Goal: Task Accomplishment & Management: Use online tool/utility

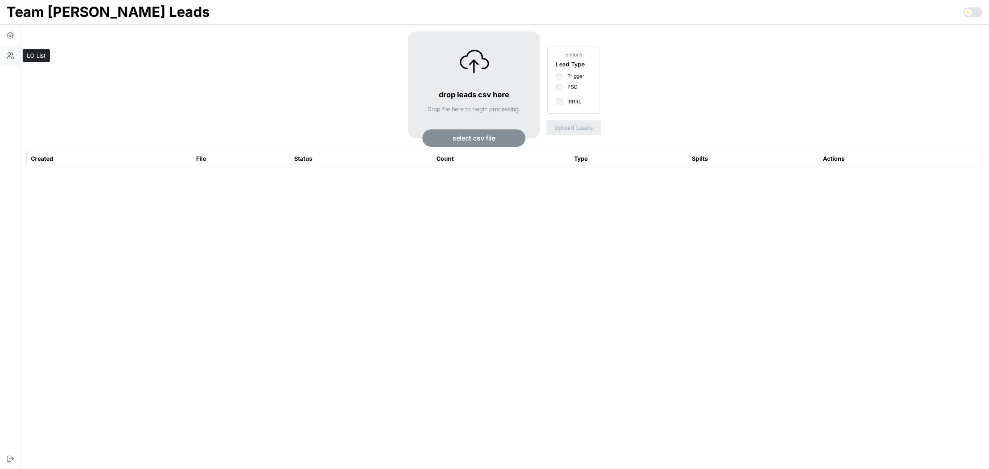
click at [14, 52] on icon "button" at bounding box center [10, 55] width 8 height 8
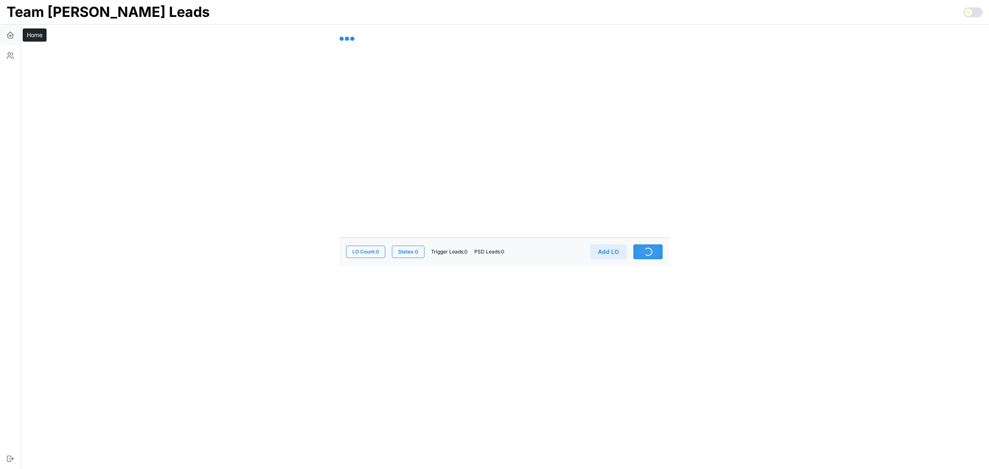
click at [9, 36] on icon "button" at bounding box center [10, 35] width 8 height 8
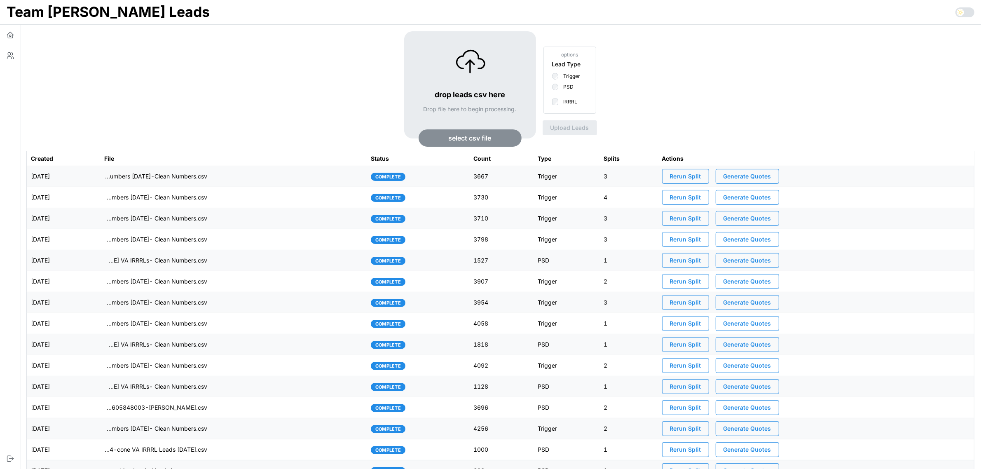
click at [100, 173] on td "[DATE]" at bounding box center [63, 176] width 73 height 21
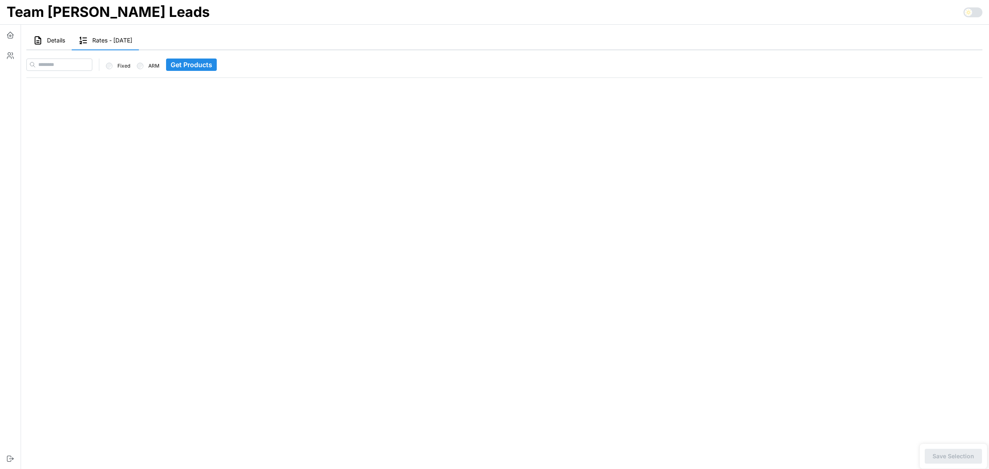
click at [56, 34] on button "Details" at bounding box center [48, 40] width 45 height 19
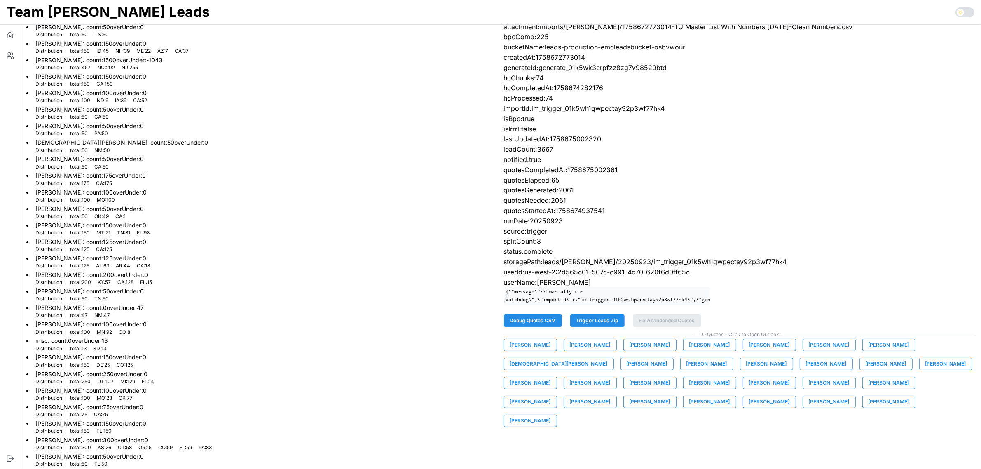
scroll to position [84, 0]
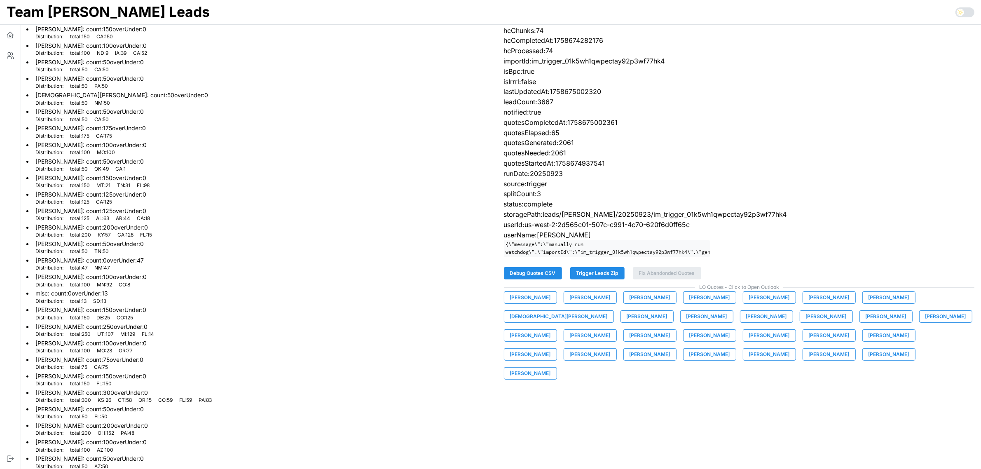
click at [606, 279] on span "Trigger Leads Zip" at bounding box center [597, 273] width 42 height 12
click at [10, 36] on icon "button" at bounding box center [10, 35] width 8 height 8
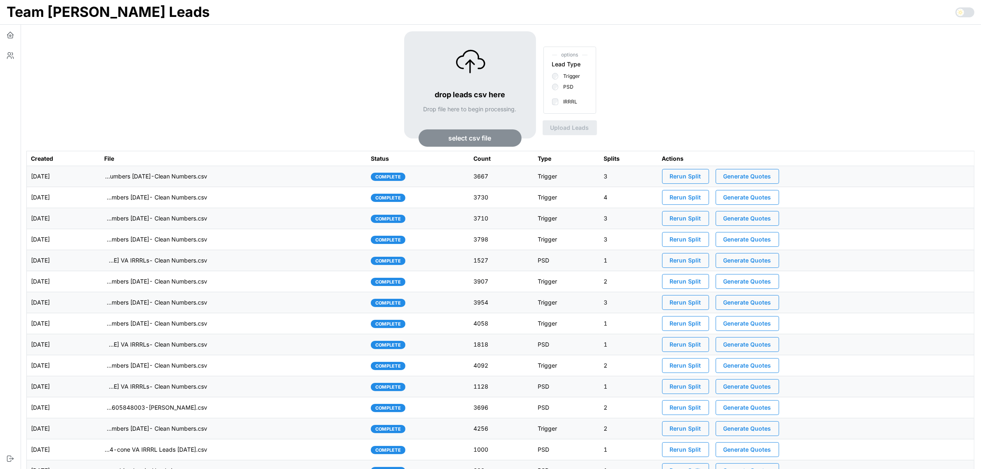
click at [467, 138] on span "select csv file" at bounding box center [470, 138] width 43 height 16
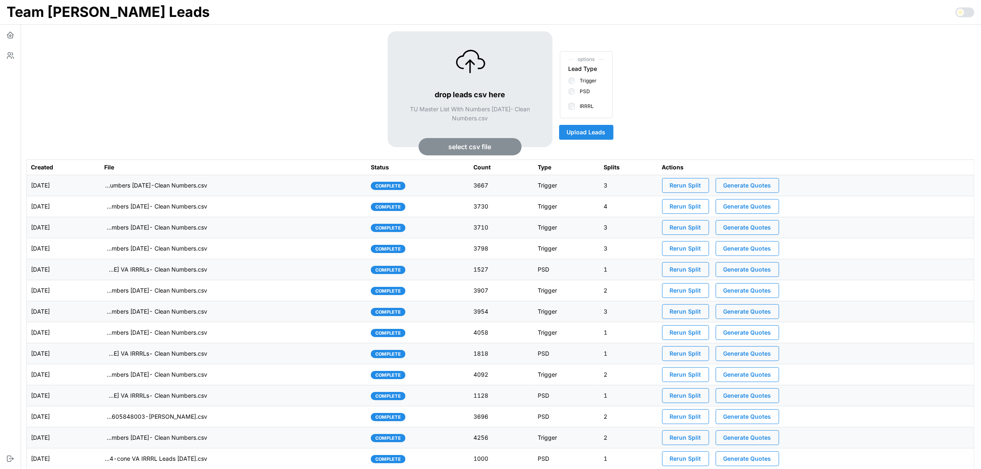
click at [586, 129] on span "Upload Leads" at bounding box center [586, 132] width 39 height 14
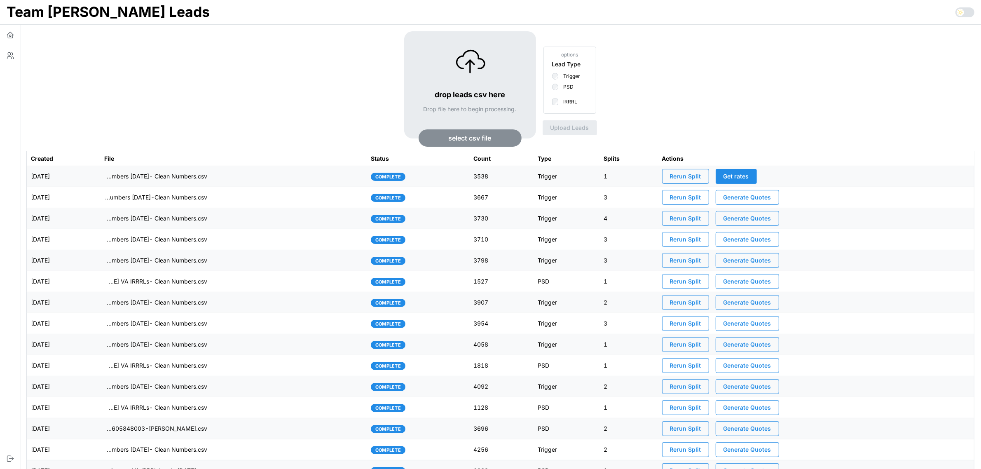
click at [259, 91] on div "drop leads csv here Drop file here to begin processing. select csv file options…" at bounding box center [500, 90] width 948 height 119
click at [8, 57] on icon "button" at bounding box center [9, 58] width 4 height 2
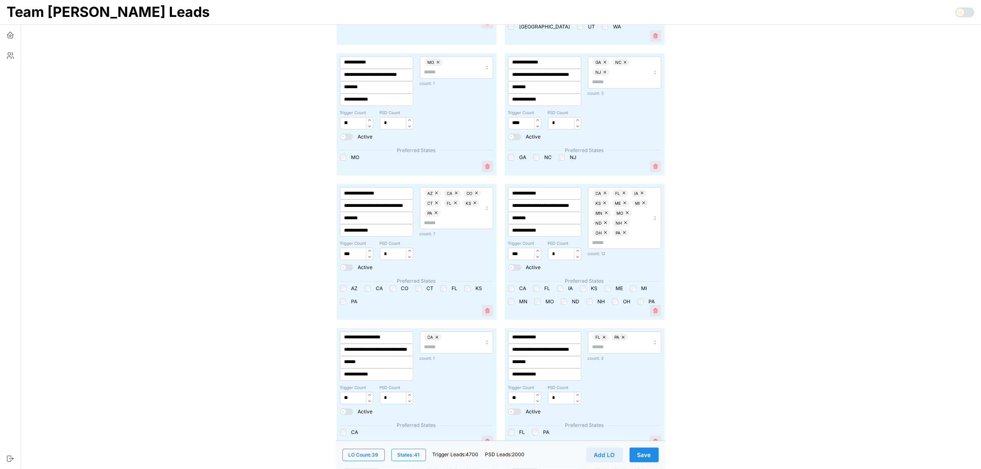
scroll to position [154, 0]
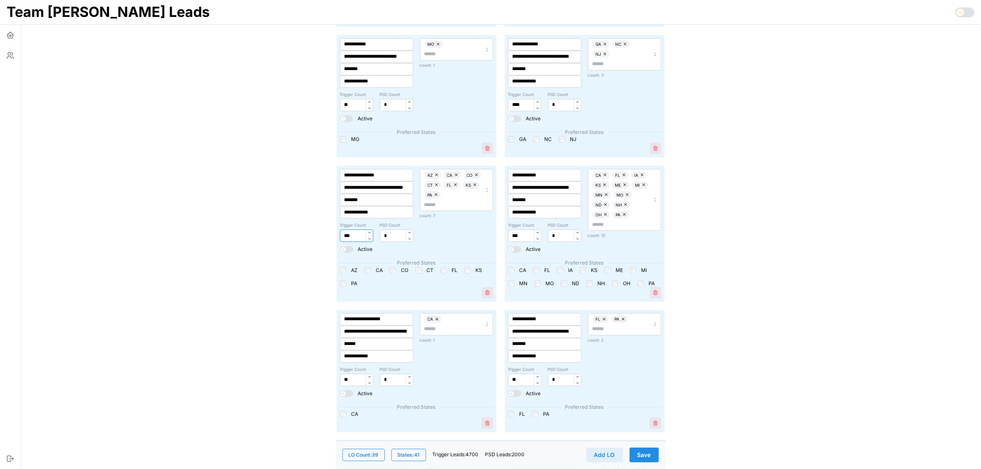
click at [346, 232] on input "***" at bounding box center [356, 235] width 33 height 12
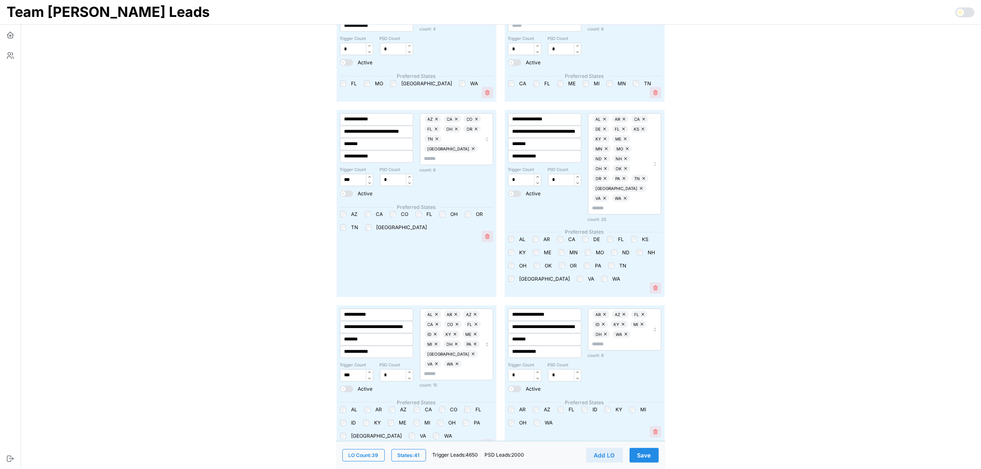
scroll to position [1081, 0]
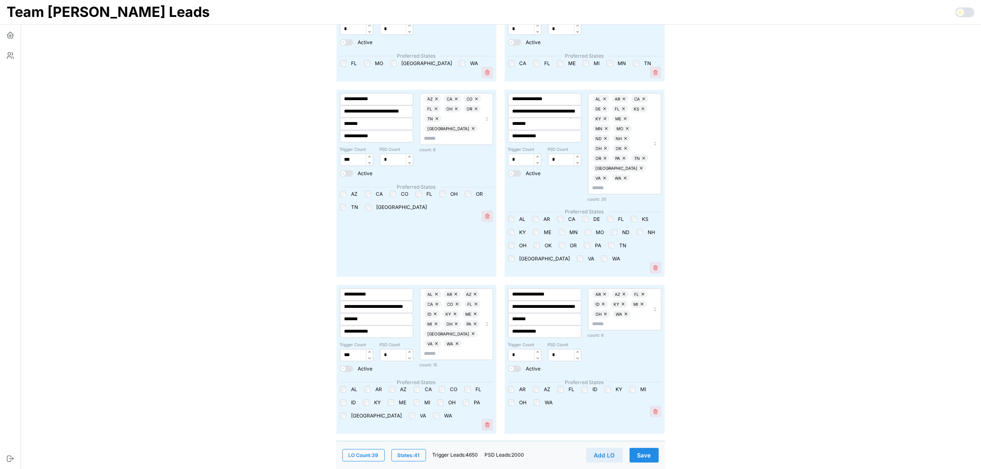
type input "***"
click at [346, 349] on input "***" at bounding box center [356, 355] width 33 height 12
type input "***"
click at [646, 451] on span "Save" at bounding box center [644, 455] width 14 height 14
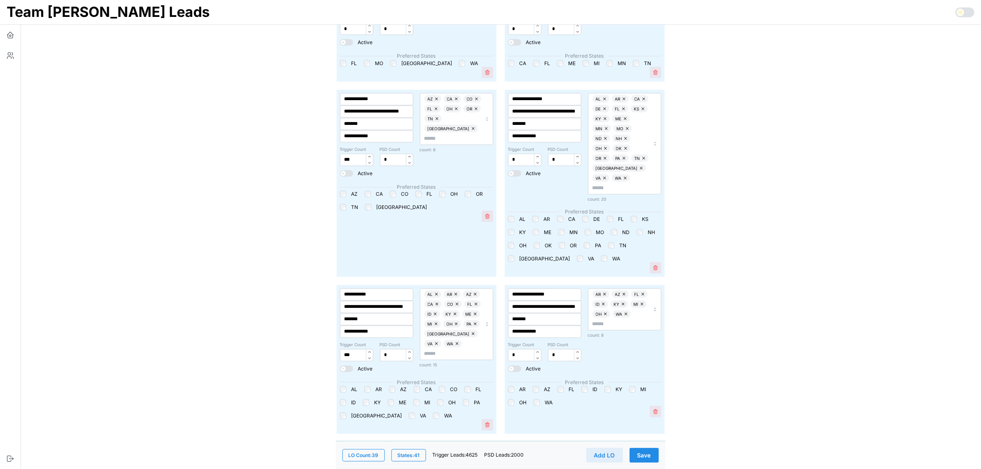
scroll to position [0, 0]
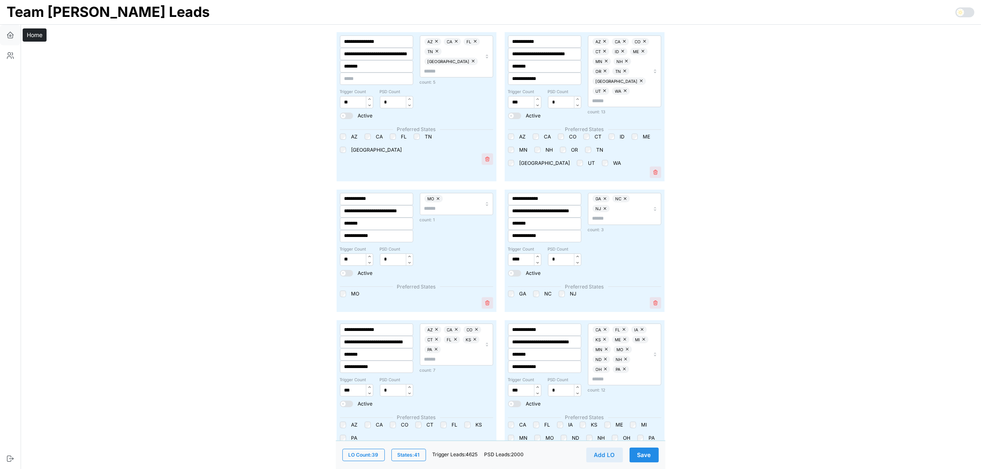
click at [9, 35] on icon "button" at bounding box center [9, 35] width 1 height 1
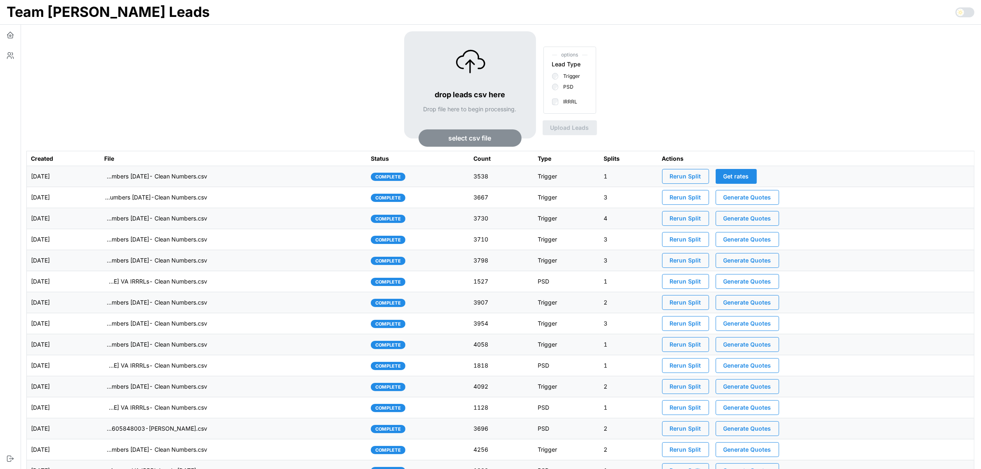
click at [700, 178] on span "Rerun Split" at bounding box center [685, 176] width 31 height 14
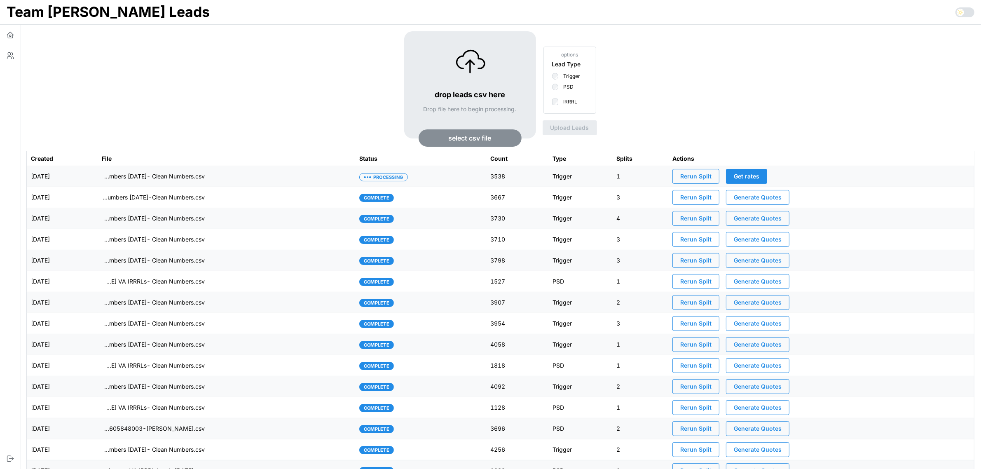
click at [703, 177] on span "Rerun Split" at bounding box center [695, 176] width 31 height 14
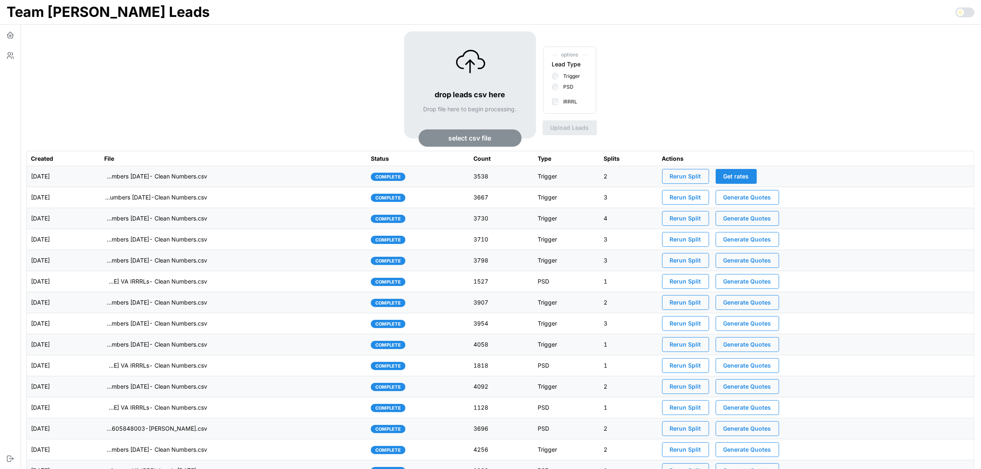
click at [267, 176] on td "imports/[PERSON_NAME]/1758723927694-TU Master List With Numbers [DATE]- Clean N…" at bounding box center [233, 176] width 266 height 21
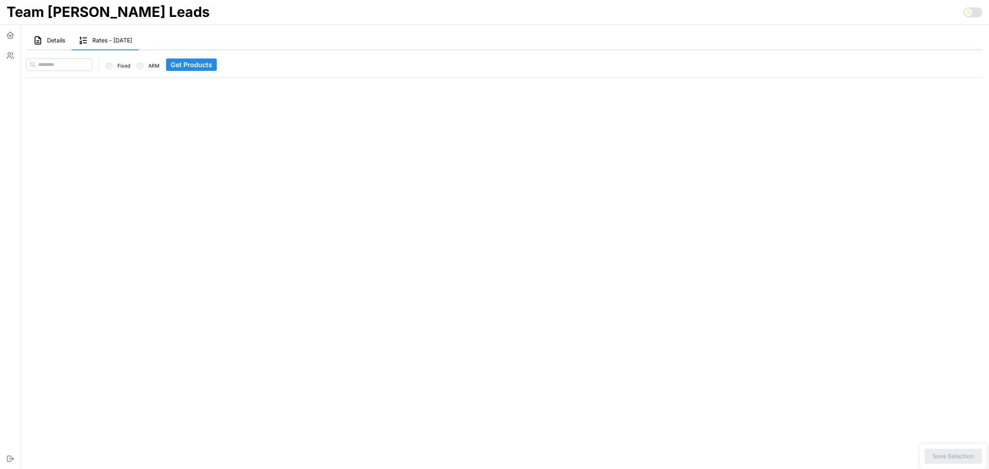
click at [50, 40] on span "Details" at bounding box center [56, 40] width 18 height 6
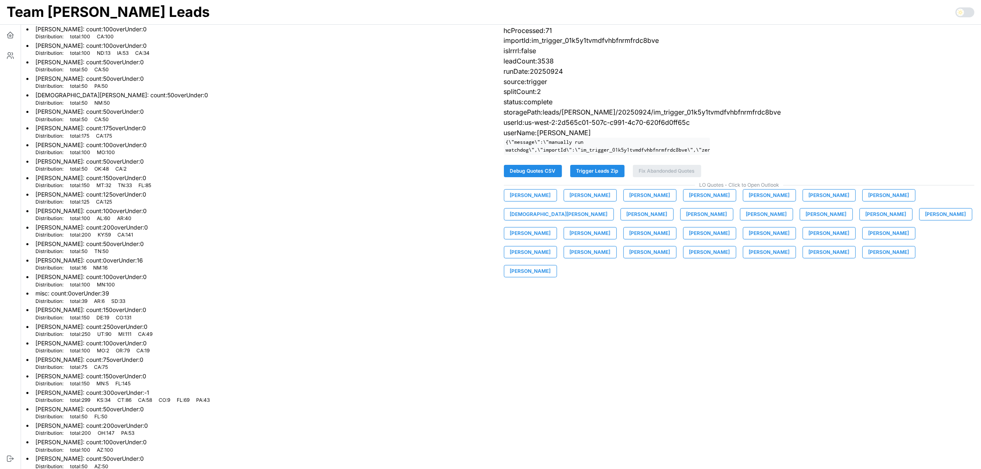
scroll to position [32, 0]
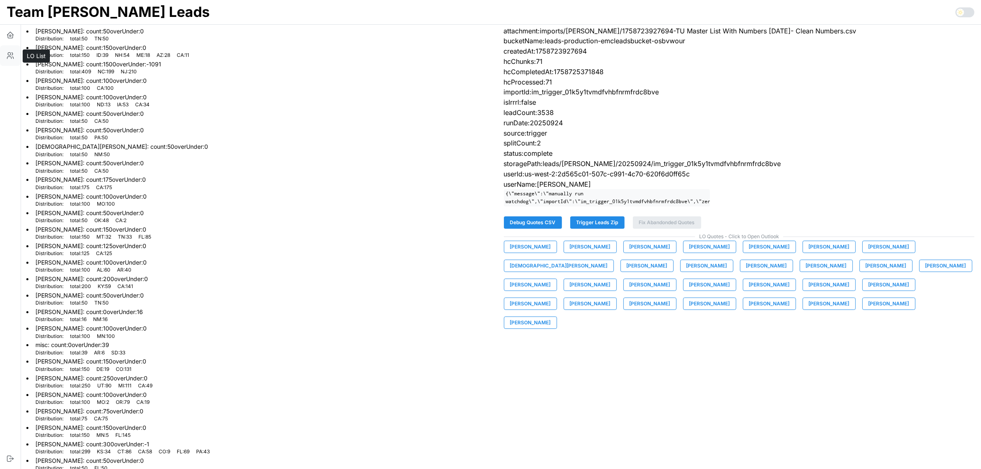
click at [9, 54] on icon "button" at bounding box center [10, 55] width 8 height 8
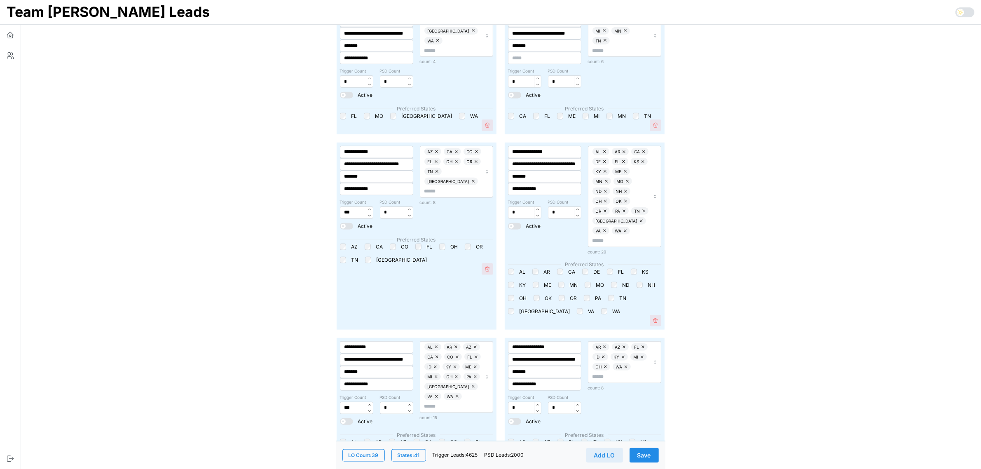
scroll to position [1081, 0]
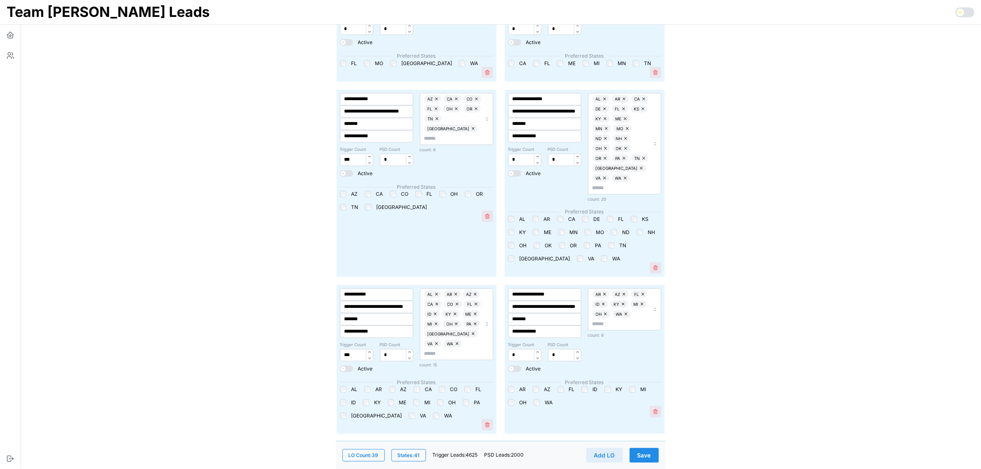
click at [654, 458] on button "Save" at bounding box center [643, 454] width 29 height 15
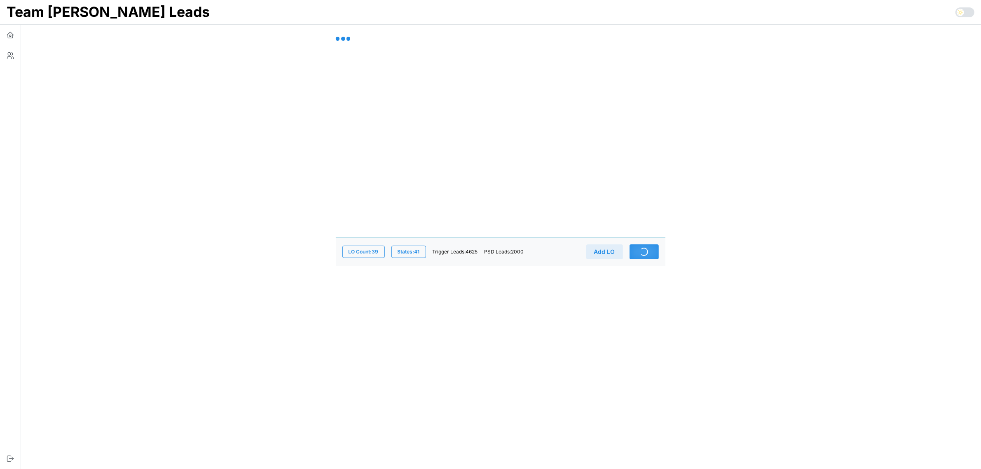
scroll to position [0, 0]
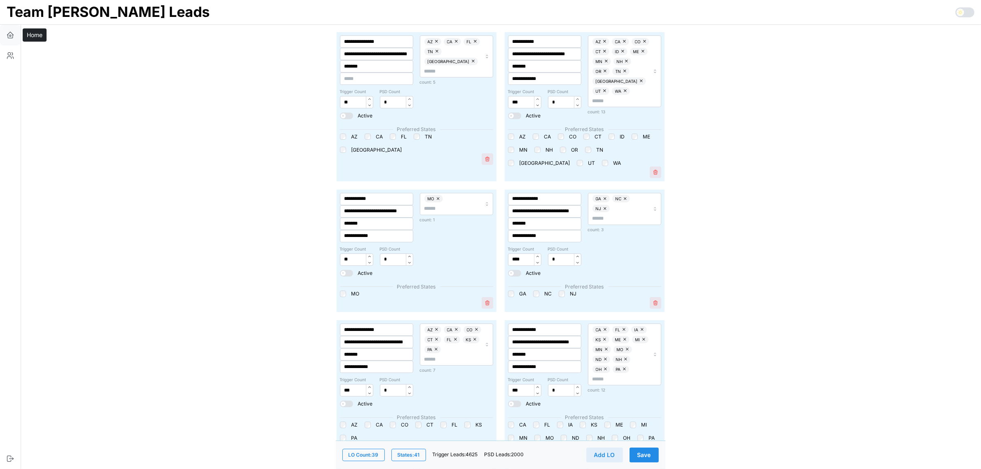
click at [8, 37] on icon "button" at bounding box center [10, 36] width 5 height 3
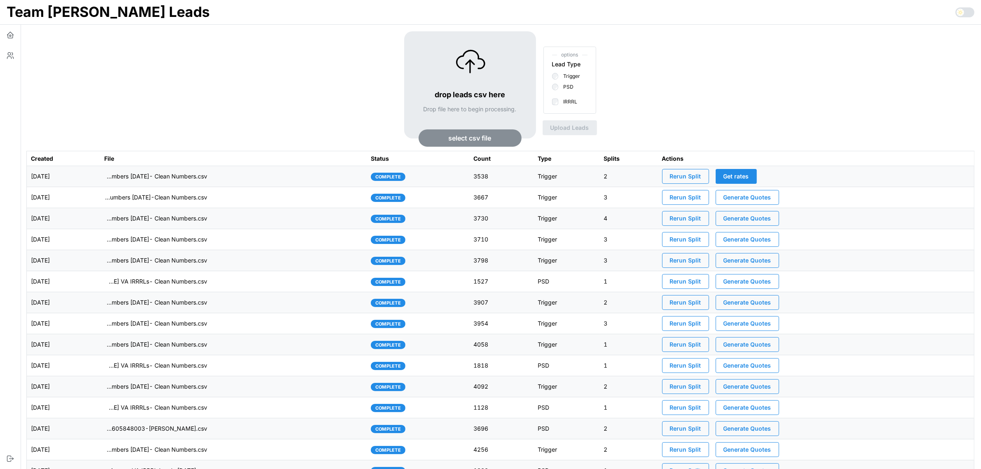
click at [701, 174] on span "Rerun Split" at bounding box center [685, 176] width 31 height 14
click at [13, 54] on icon "button" at bounding box center [10, 55] width 8 height 8
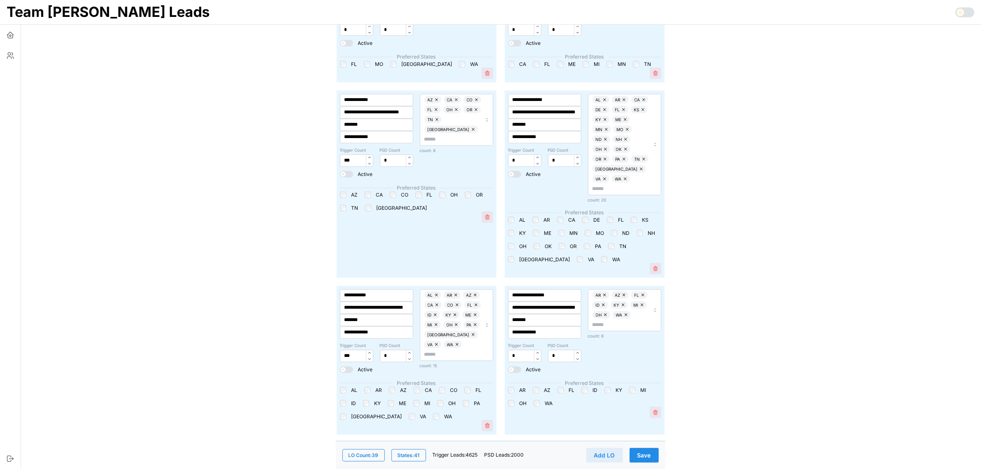
scroll to position [1081, 0]
click at [643, 453] on span "Save" at bounding box center [644, 455] width 14 height 14
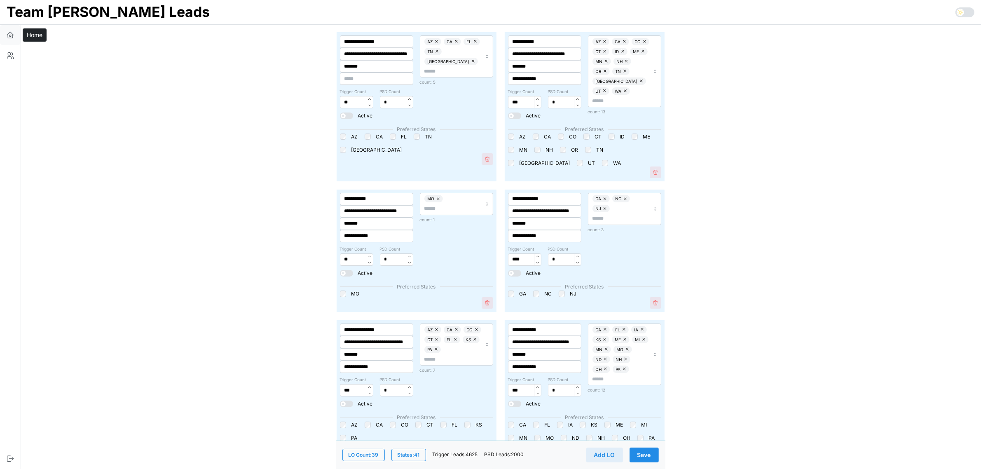
click at [7, 33] on icon "button" at bounding box center [10, 35] width 8 height 8
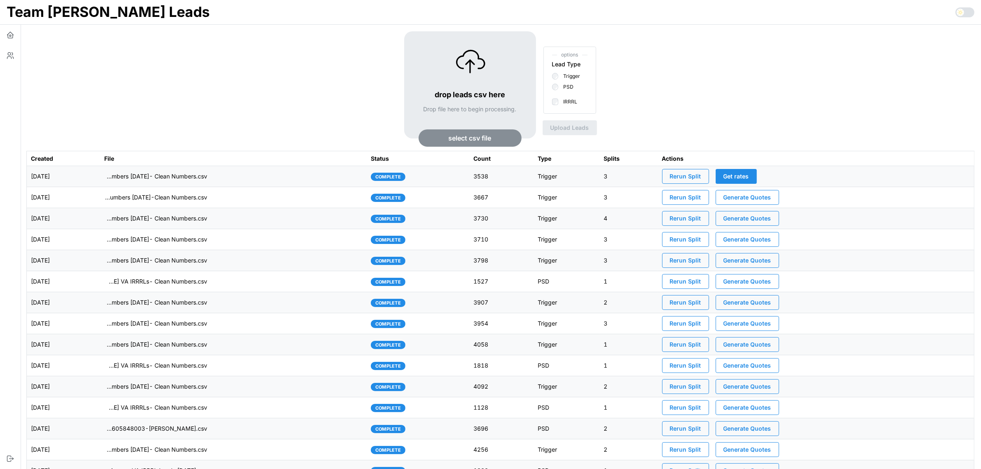
click at [701, 178] on span "Rerun Split" at bounding box center [685, 176] width 31 height 14
click at [9, 58] on icon "button" at bounding box center [10, 55] width 8 height 8
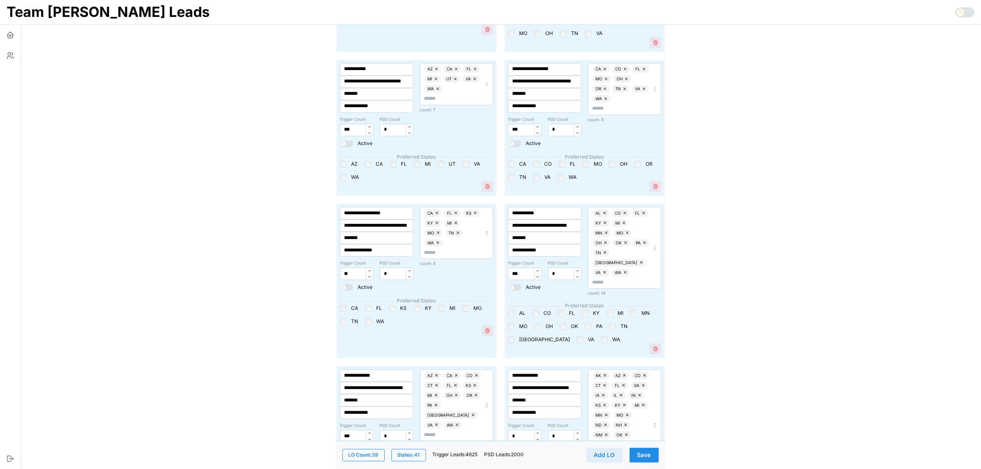
scroll to position [2214, 0]
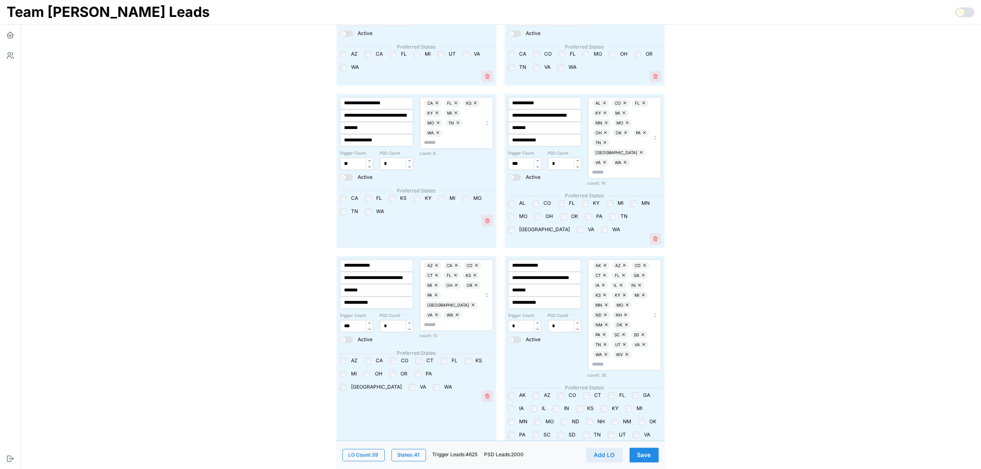
click at [646, 455] on span "Save" at bounding box center [644, 455] width 14 height 14
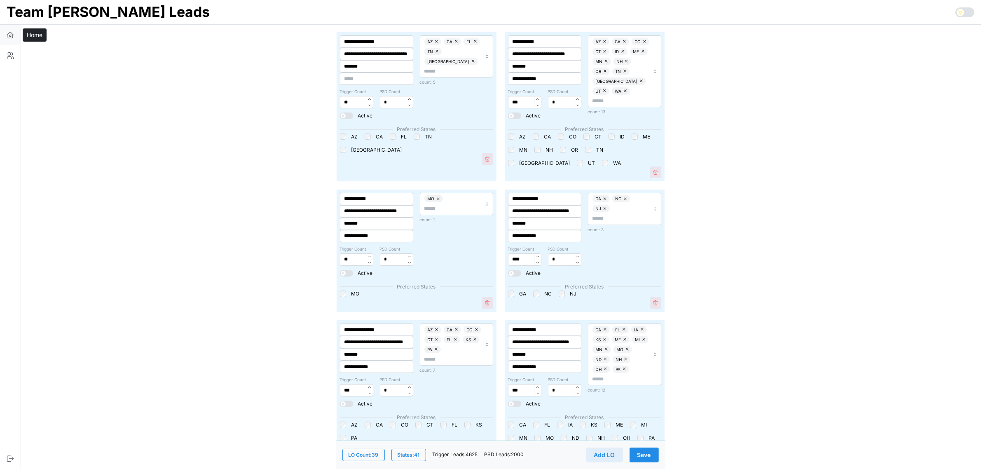
click at [11, 35] on icon "button" at bounding box center [10, 35] width 8 height 8
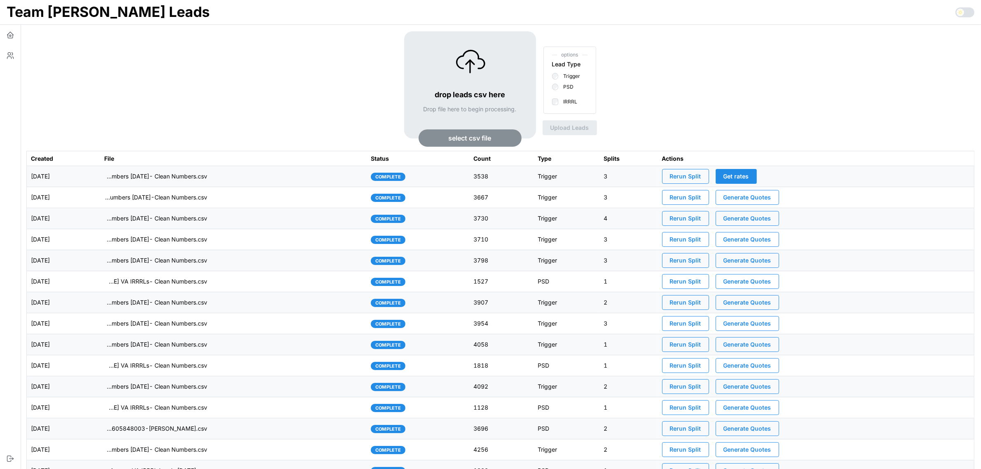
click at [701, 177] on span "Rerun Split" at bounding box center [685, 176] width 31 height 14
click at [11, 57] on icon "button" at bounding box center [9, 58] width 4 height 2
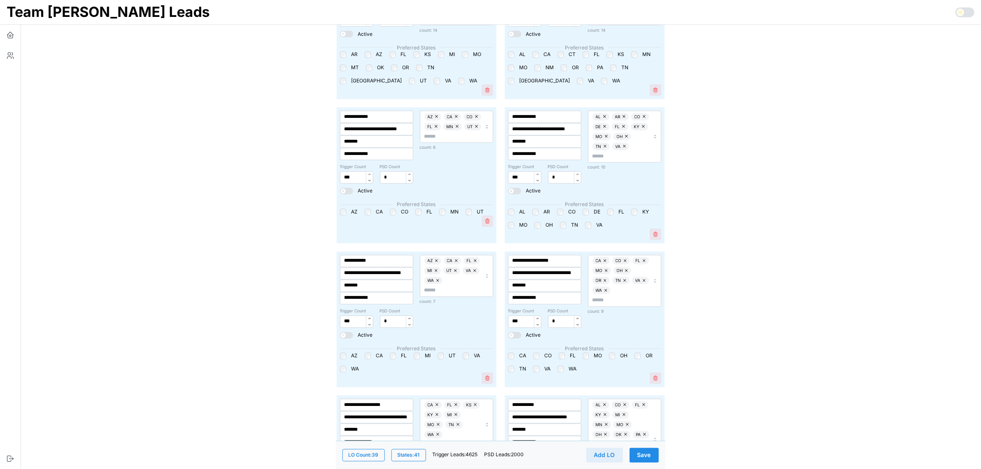
scroll to position [2111, 0]
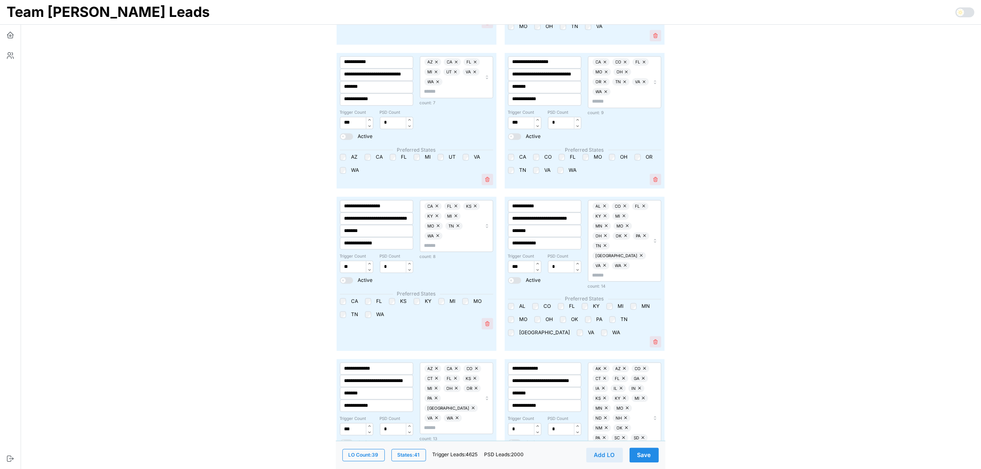
click at [647, 456] on span "Save" at bounding box center [644, 455] width 14 height 14
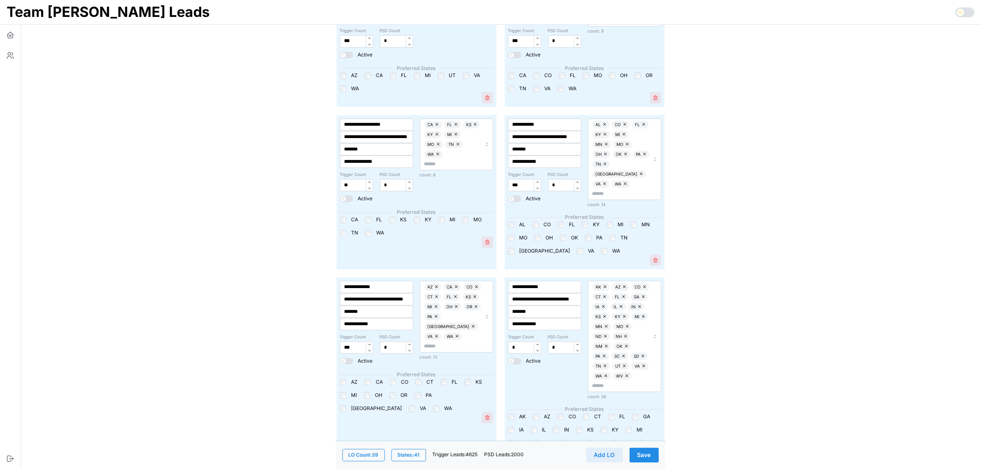
scroll to position [2317, 0]
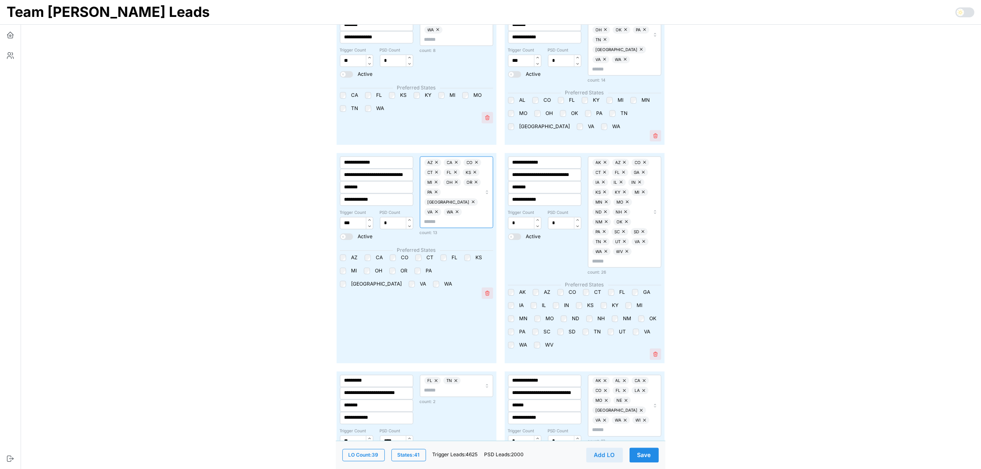
click at [460, 218] on input "text" at bounding box center [452, 222] width 57 height 8
type input "**"
click at [423, 163] on div "AL" at bounding box center [452, 165] width 78 height 11
click at [650, 454] on span "Save" at bounding box center [644, 455] width 14 height 14
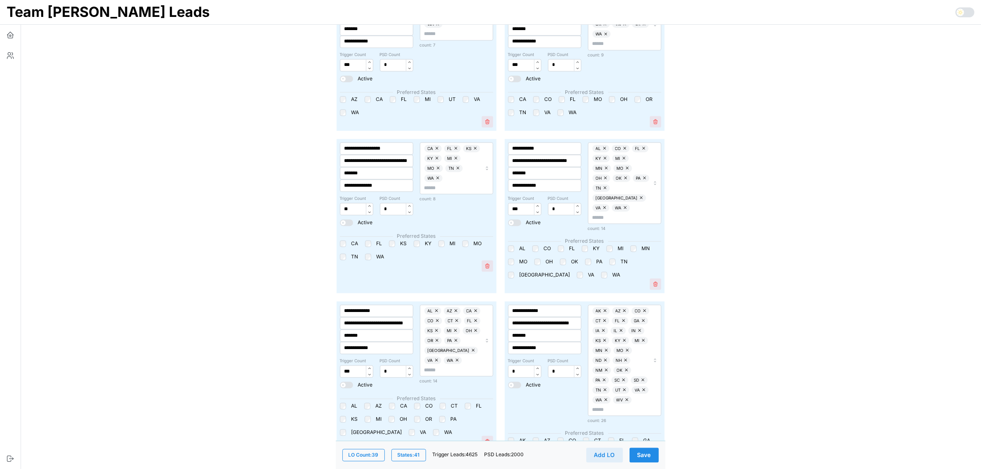
scroll to position [2214, 0]
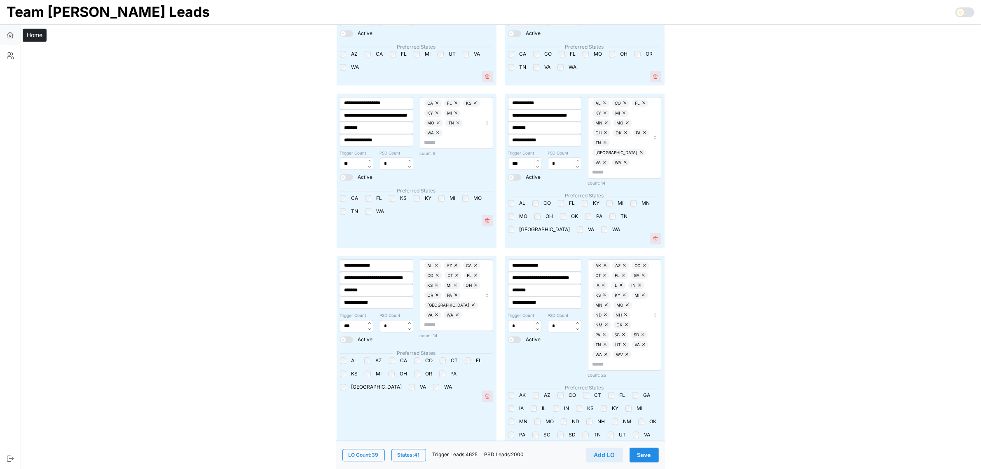
click at [9, 34] on icon "button" at bounding box center [10, 35] width 8 height 8
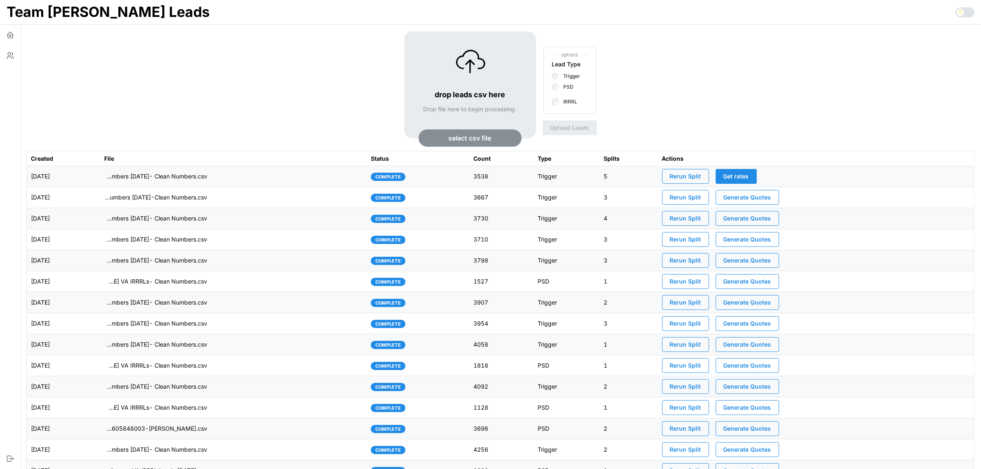
click at [689, 175] on span "Rerun Split" at bounding box center [685, 176] width 31 height 14
click at [272, 178] on td "imports/[PERSON_NAME]/1758723927694-TU Master List With Numbers [DATE]- Clean N…" at bounding box center [233, 176] width 266 height 21
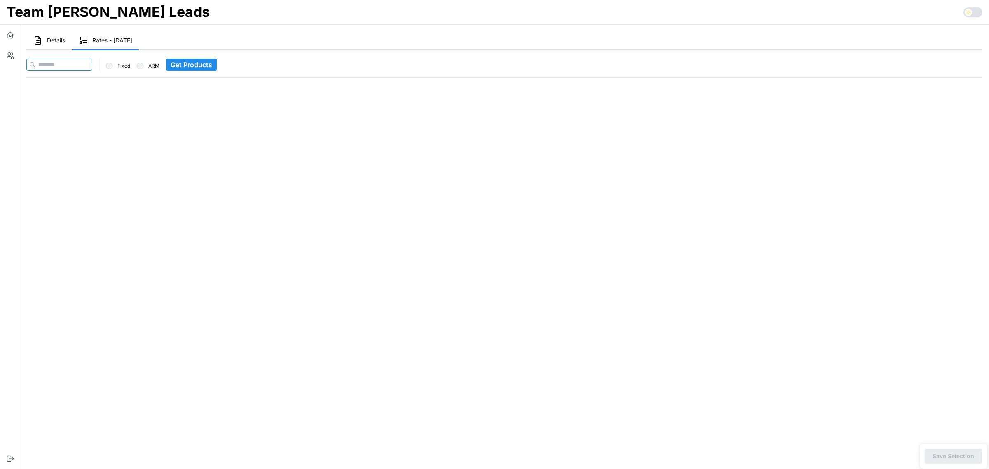
click at [81, 60] on input at bounding box center [59, 64] width 66 height 12
paste input "**********"
type input "**********"
click at [207, 66] on span "Get Products" at bounding box center [208, 65] width 42 height 12
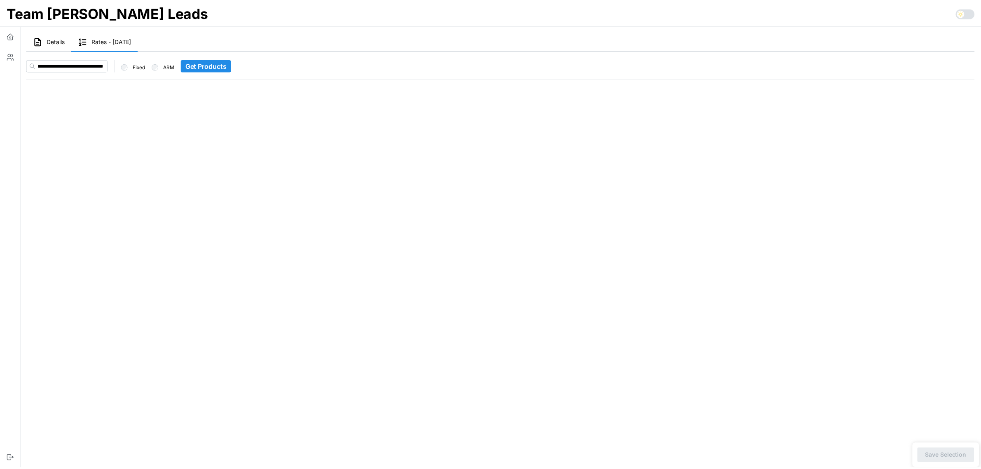
scroll to position [0, 0]
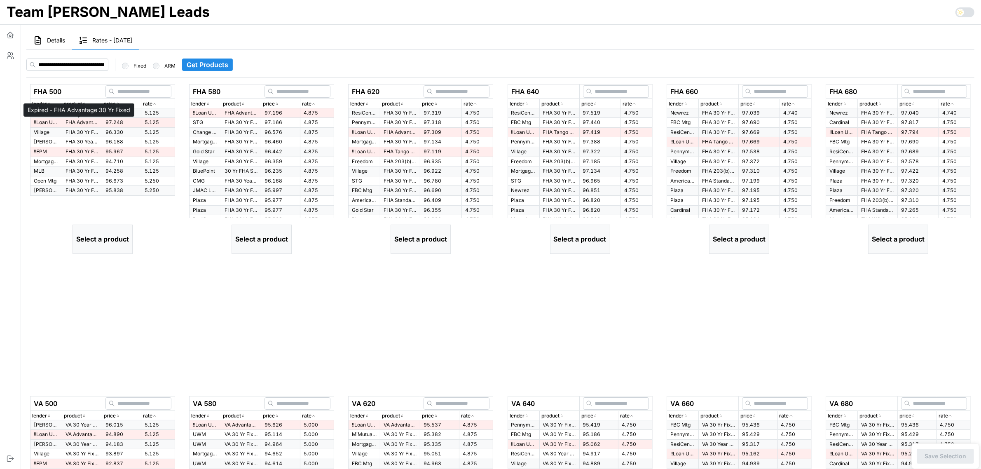
click at [93, 122] on p "FHA Advantage 30 Yr Fixed" at bounding box center [81, 122] width 33 height 7
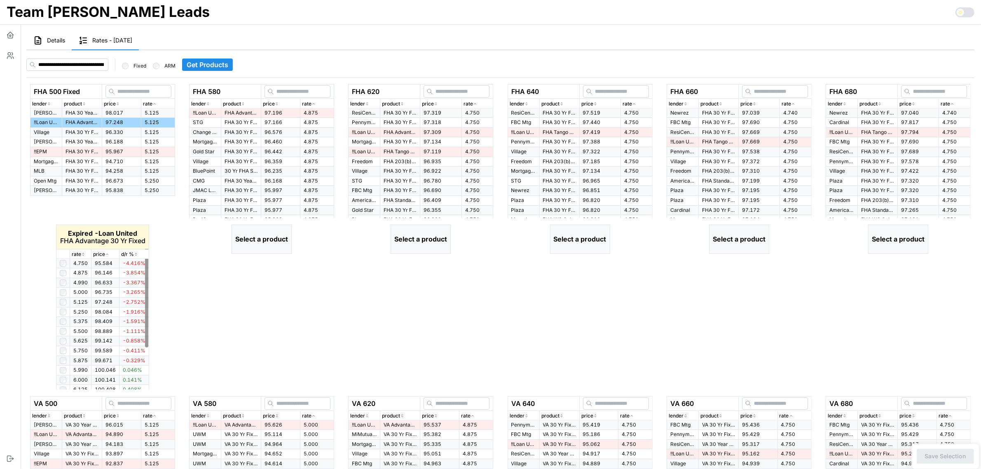
click at [82, 254] on icon "button" at bounding box center [83, 254] width 4 height 5
click at [82, 254] on icon "button" at bounding box center [83, 254] width 2 height 1
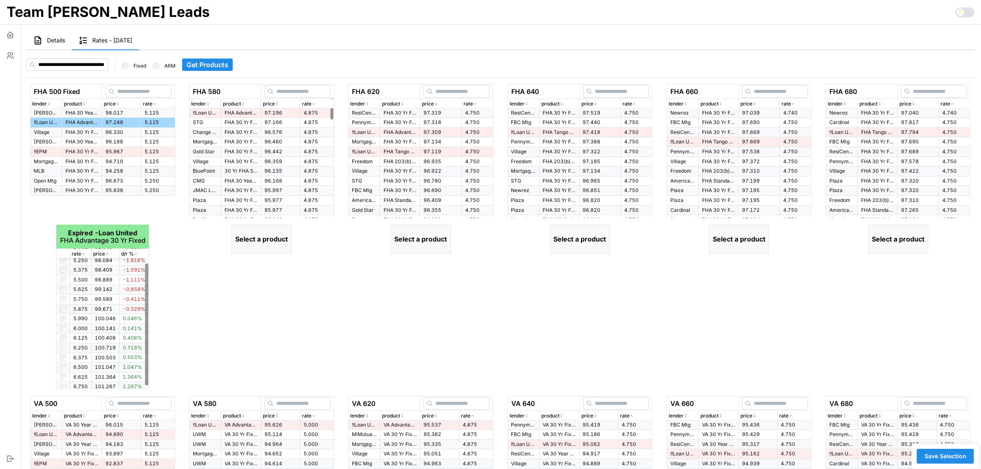
click at [310, 103] on p "rate" at bounding box center [306, 104] width 9 height 8
click at [313, 100] on div "rate" at bounding box center [317, 104] width 30 height 8
click at [311, 112] on span "4.875" at bounding box center [311, 113] width 14 height 6
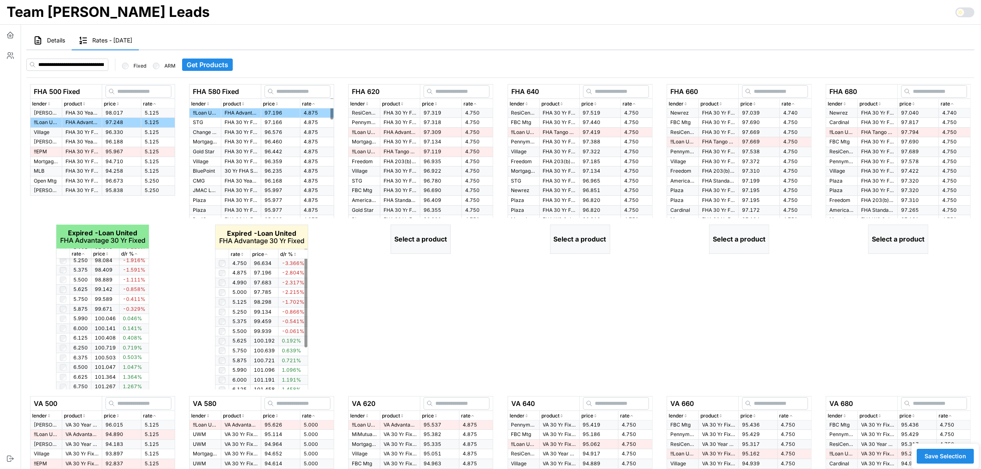
click at [243, 253] on icon "button" at bounding box center [242, 254] width 4 height 5
click at [474, 104] on icon "button" at bounding box center [475, 103] width 2 height 1
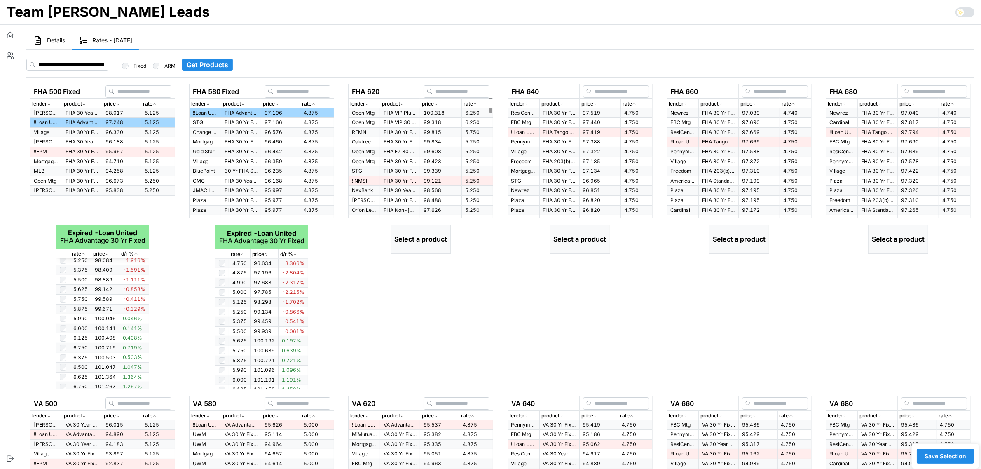
click at [477, 102] on icon "button" at bounding box center [475, 103] width 4 height 5
click at [470, 112] on span "4.750" at bounding box center [472, 113] width 14 height 6
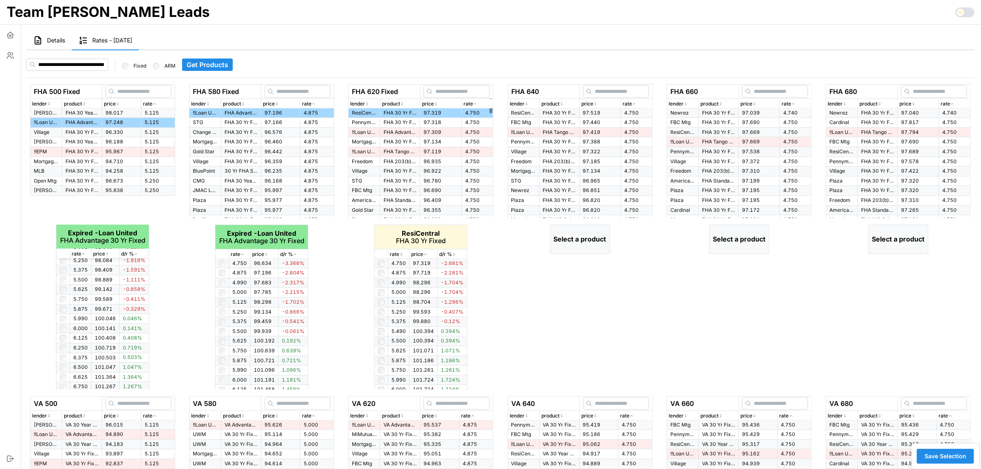
click at [447, 120] on td "97.318" at bounding box center [440, 123] width 41 height 10
click at [402, 254] on icon "button" at bounding box center [401, 254] width 4 height 5
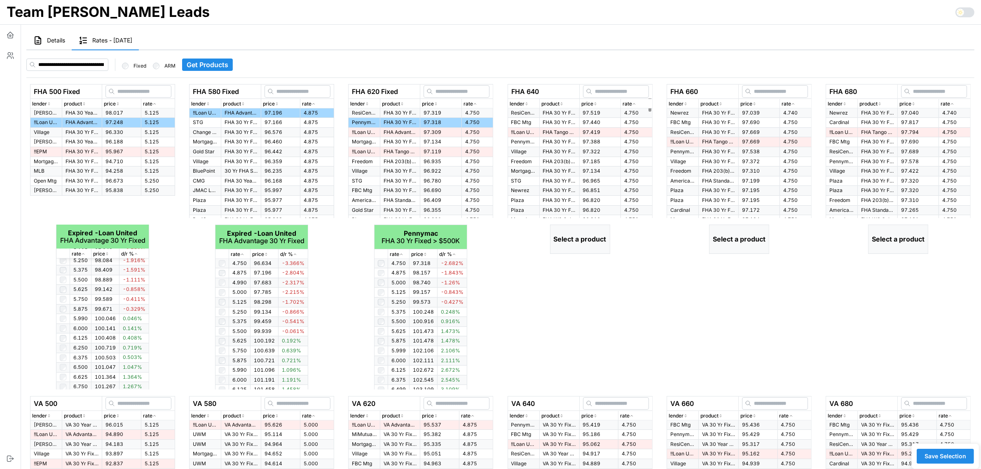
click at [633, 101] on icon "button" at bounding box center [634, 103] width 4 height 5
click at [593, 115] on td "97.519" at bounding box center [599, 112] width 41 height 9
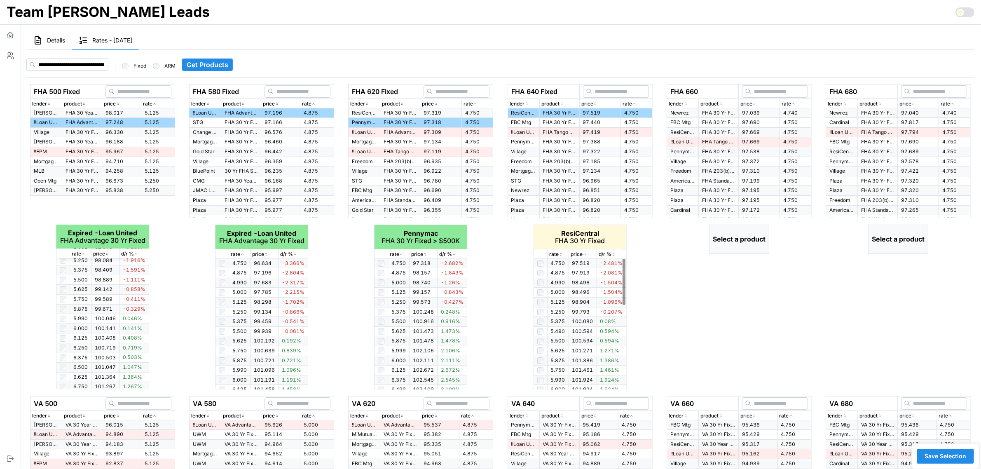
click at [561, 254] on icon "button" at bounding box center [561, 254] width 4 height 5
click at [561, 254] on icon "button" at bounding box center [560, 254] width 2 height 1
click at [561, 254] on icon "button" at bounding box center [561, 254] width 4 height 5
click at [756, 124] on td "97.690" at bounding box center [758, 123] width 41 height 10
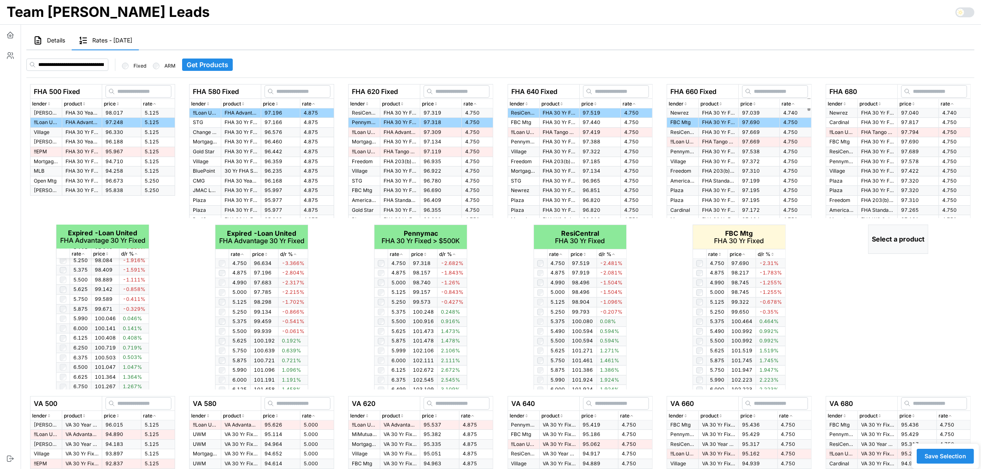
click at [792, 101] on icon "button" at bounding box center [793, 103] width 4 height 5
click at [719, 252] on icon "button" at bounding box center [720, 254] width 4 height 5
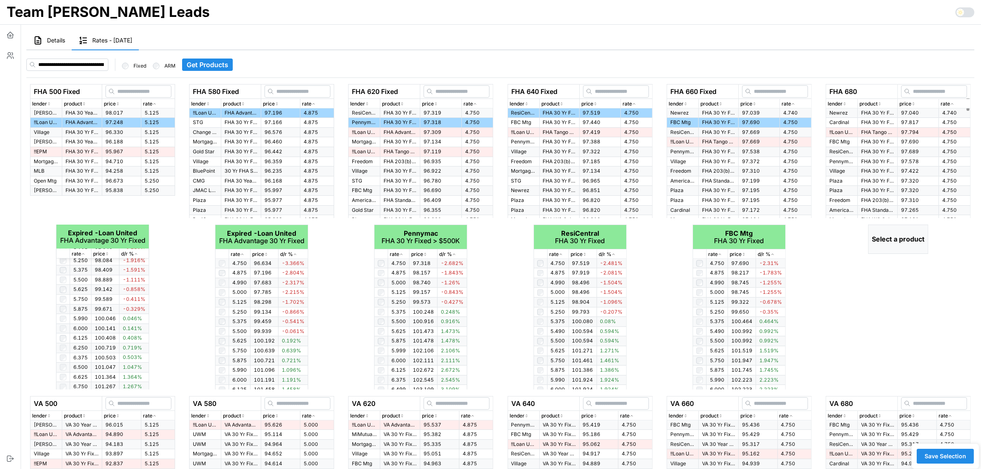
click at [950, 102] on icon "button" at bounding box center [952, 103] width 4 height 5
click at [954, 103] on icon "button" at bounding box center [952, 103] width 4 height 5
click at [901, 124] on span "97.817" at bounding box center [910, 122] width 18 height 6
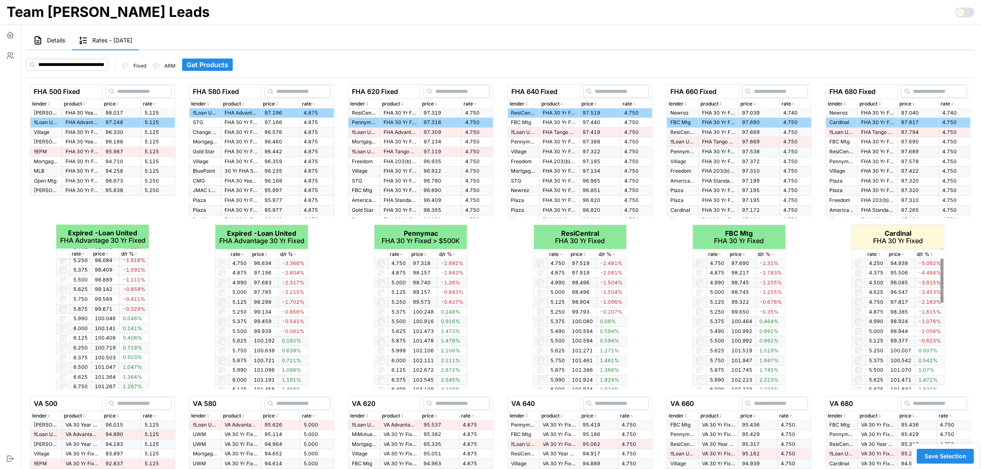
click at [874, 254] on p "rate" at bounding box center [871, 254] width 9 height 8
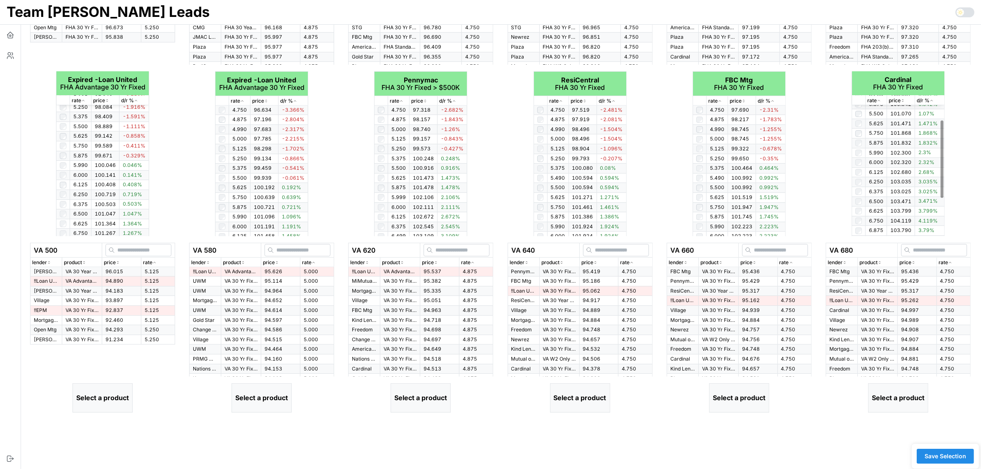
scroll to position [154, 0]
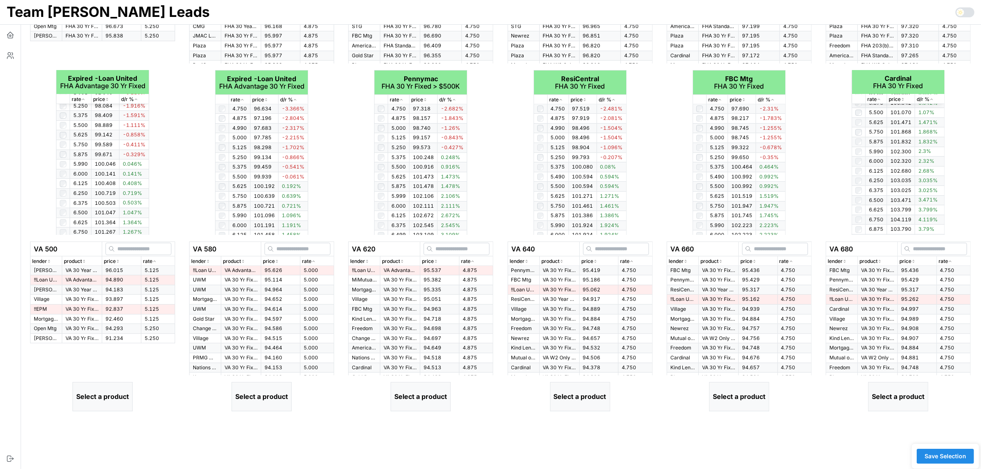
click at [156, 260] on icon "button" at bounding box center [154, 261] width 4 height 5
click at [77, 279] on p "VA Advantage 30 Yr Fixed" at bounding box center [81, 279] width 33 height 7
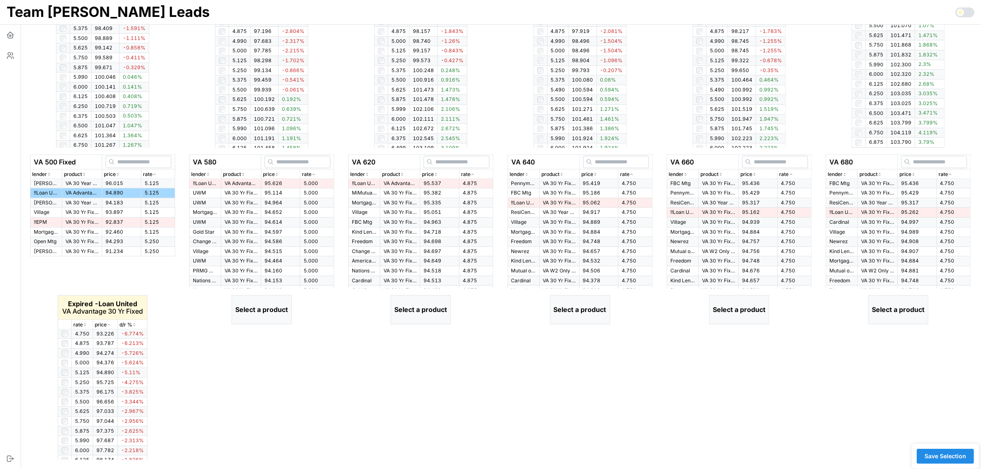
scroll to position [245, 0]
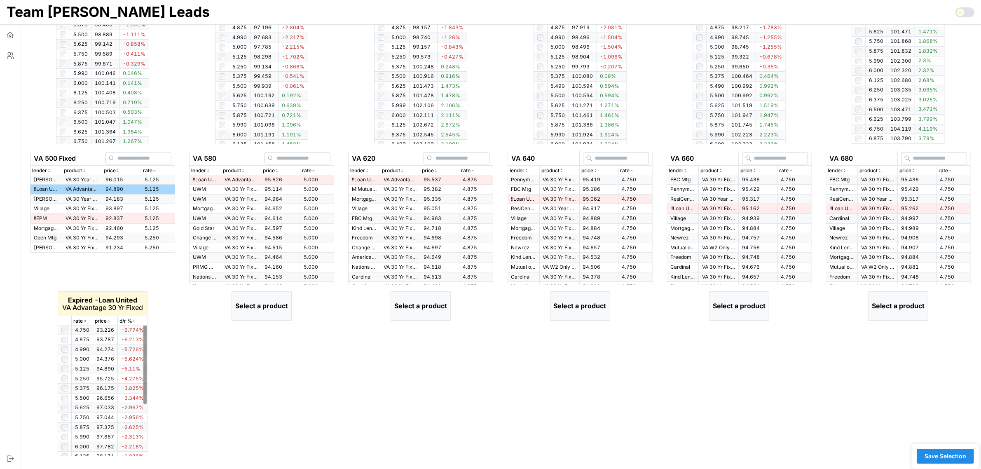
click at [84, 322] on icon "button" at bounding box center [85, 320] width 4 height 5
click at [313, 171] on icon "button" at bounding box center [313, 170] width 4 height 5
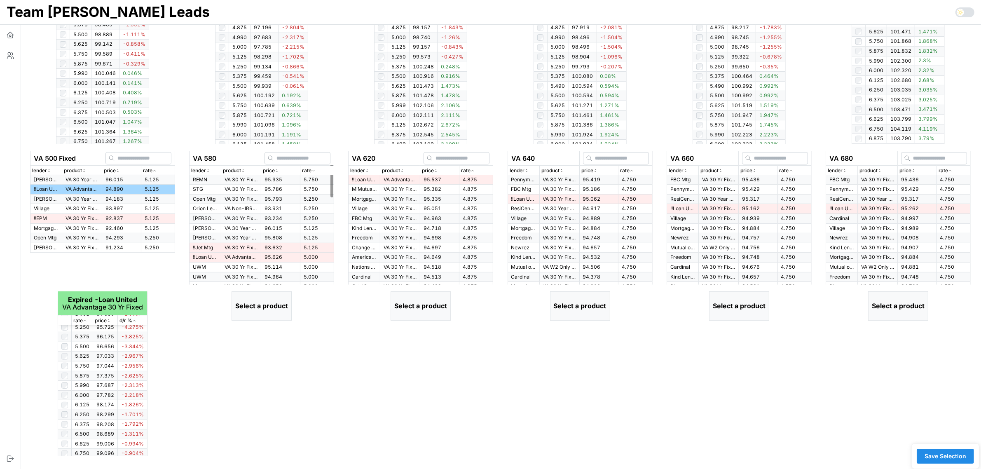
click at [313, 171] on icon "button" at bounding box center [313, 170] width 4 height 5
click at [316, 180] on span "5.000" at bounding box center [311, 179] width 14 height 6
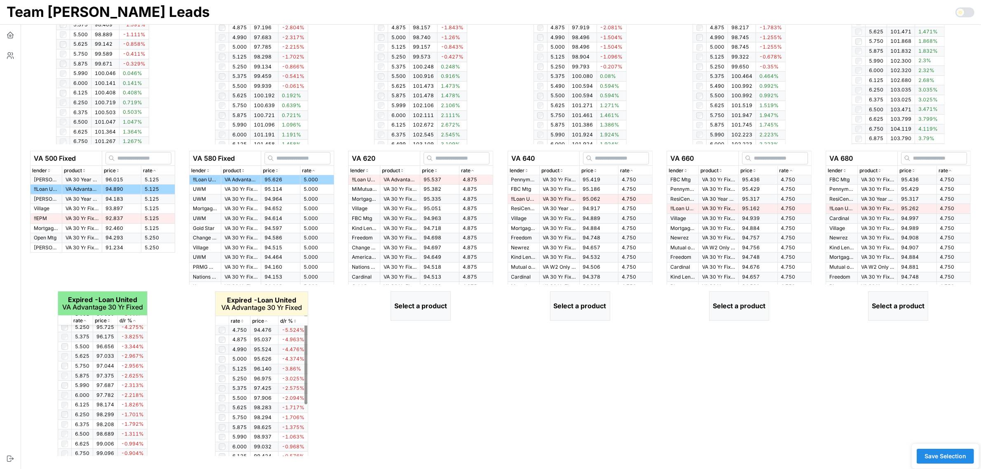
click at [242, 322] on icon "button" at bounding box center [242, 320] width 4 height 5
click at [474, 170] on icon "button" at bounding box center [472, 170] width 4 height 5
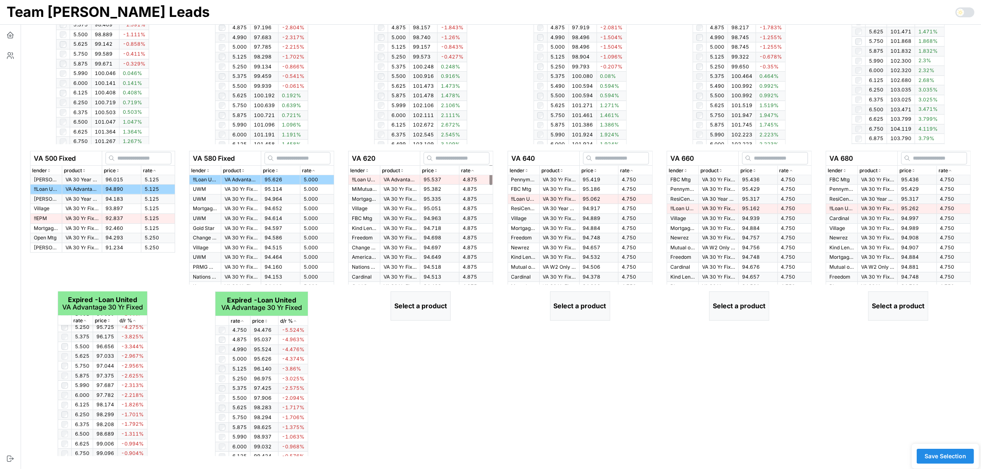
click at [431, 180] on span "95.537" at bounding box center [432, 179] width 18 height 6
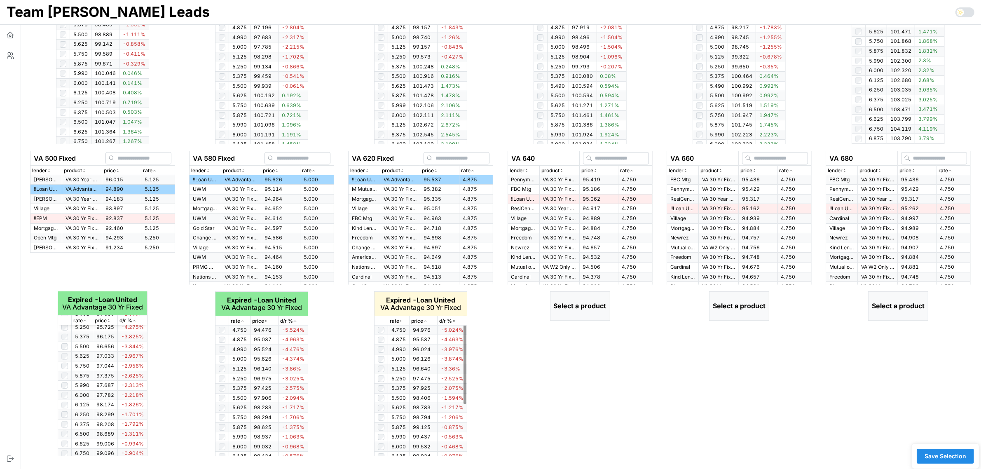
click at [401, 318] on icon "button" at bounding box center [401, 320] width 4 height 5
click at [631, 171] on icon "button" at bounding box center [631, 170] width 4 height 5
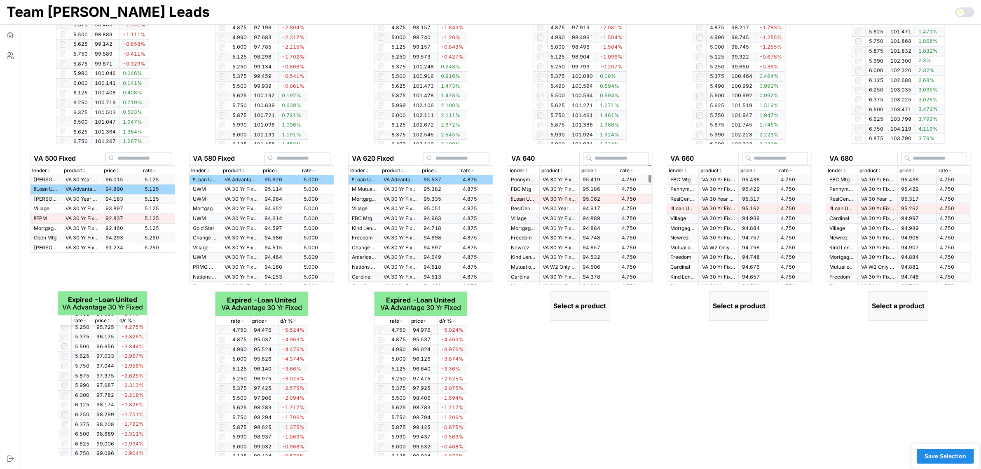
click at [583, 181] on span "95.419" at bounding box center [592, 179] width 18 height 6
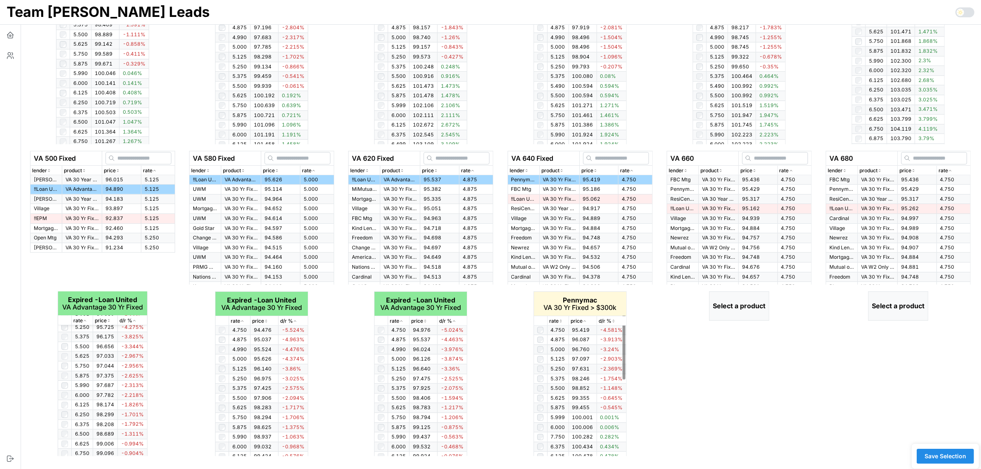
click at [559, 322] on icon "button" at bounding box center [561, 320] width 4 height 5
click at [763, 180] on td "95.436" at bounding box center [757, 179] width 39 height 9
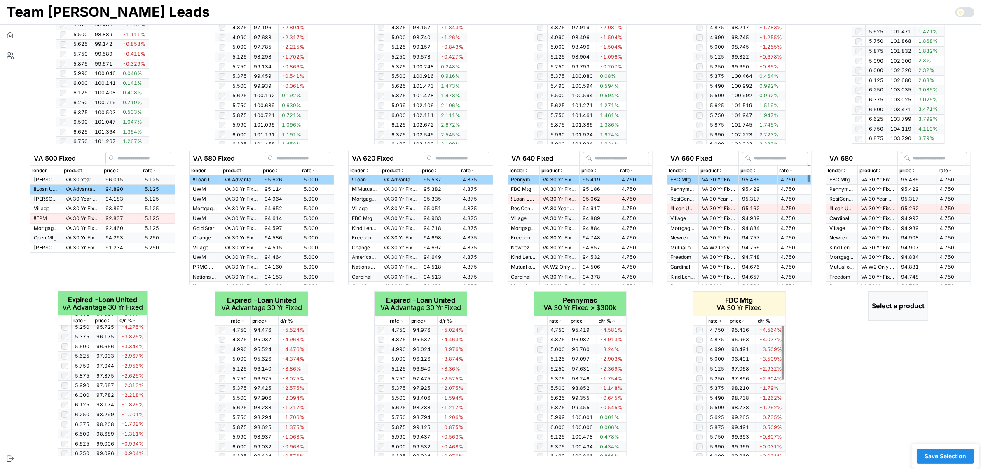
click at [720, 320] on icon "button" at bounding box center [720, 320] width 4 height 5
click at [720, 320] on icon "button" at bounding box center [719, 320] width 2 height 1
click at [952, 171] on div "rate" at bounding box center [953, 171] width 30 height 8
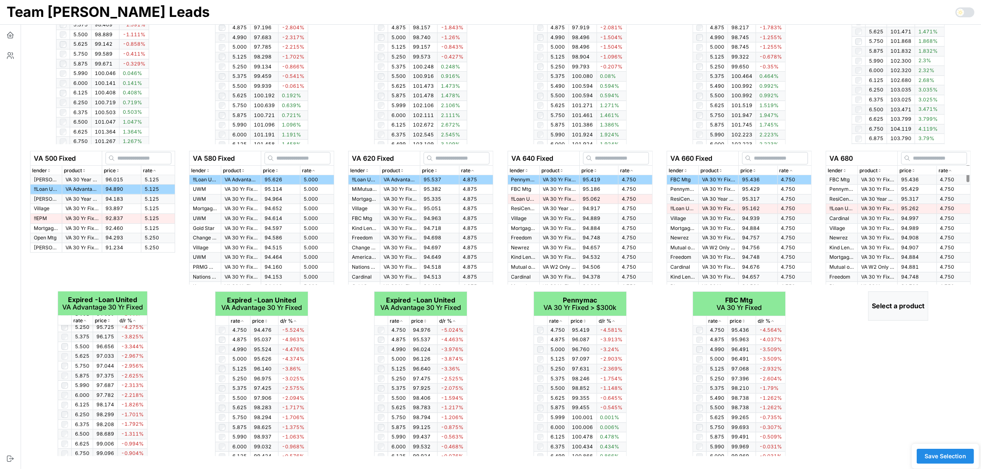
click at [867, 183] on td "VA 30 Yr Fixed" at bounding box center [877, 179] width 40 height 9
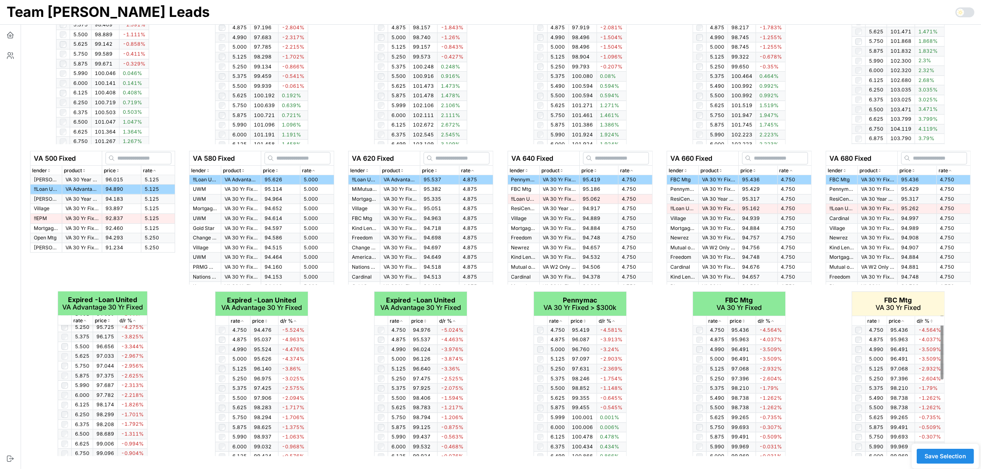
click at [881, 320] on icon "button" at bounding box center [878, 320] width 4 height 5
click at [961, 458] on span "Save Selection" at bounding box center [945, 456] width 42 height 14
click at [954, 453] on span "Save Selection" at bounding box center [945, 456] width 42 height 14
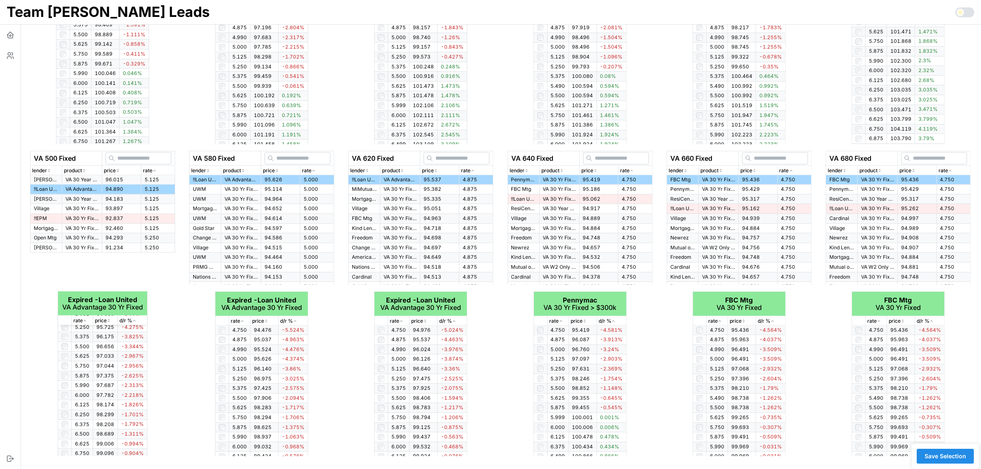
click at [953, 457] on span "Save Selection" at bounding box center [945, 456] width 42 height 14
click at [9, 34] on icon "button" at bounding box center [10, 35] width 8 height 8
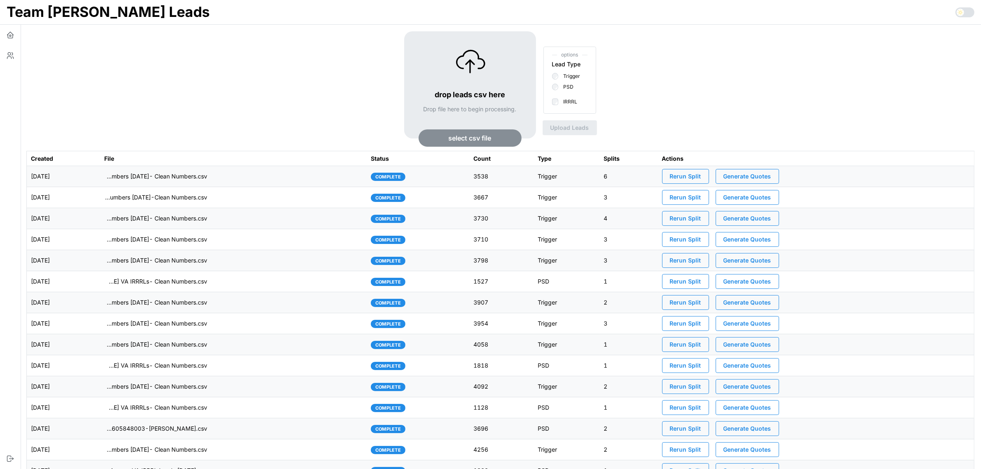
click at [771, 178] on span "Generate Quotes" at bounding box center [747, 176] width 48 height 14
click at [100, 178] on td "[DATE]" at bounding box center [63, 176] width 73 height 21
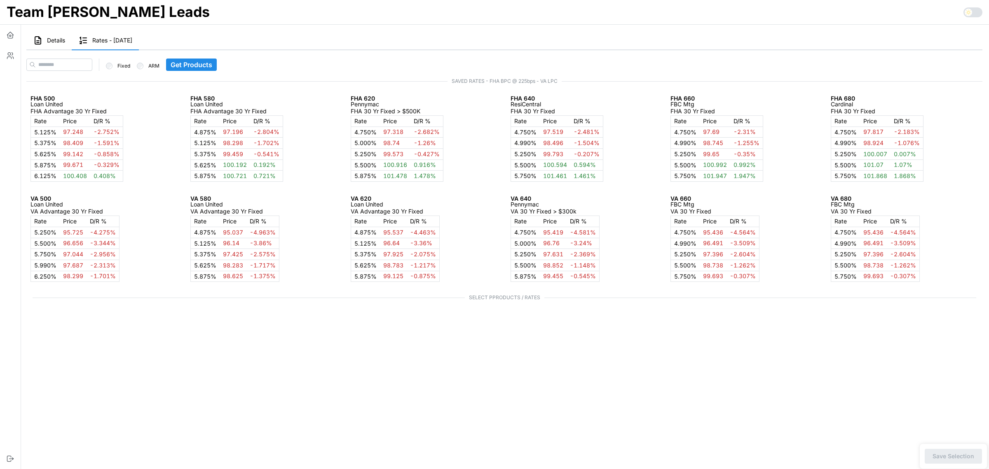
click at [59, 44] on button "Details" at bounding box center [48, 40] width 45 height 19
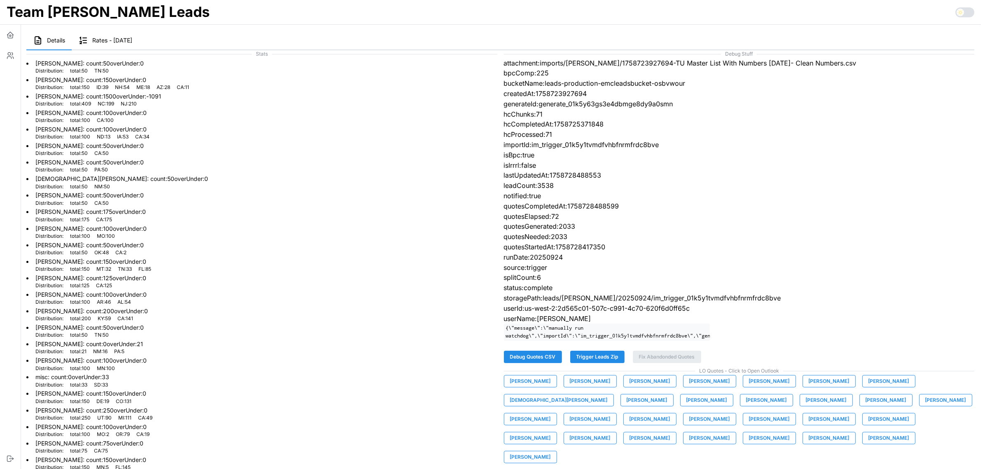
click at [865, 406] on span "[PERSON_NAME]" at bounding box center [885, 400] width 41 height 12
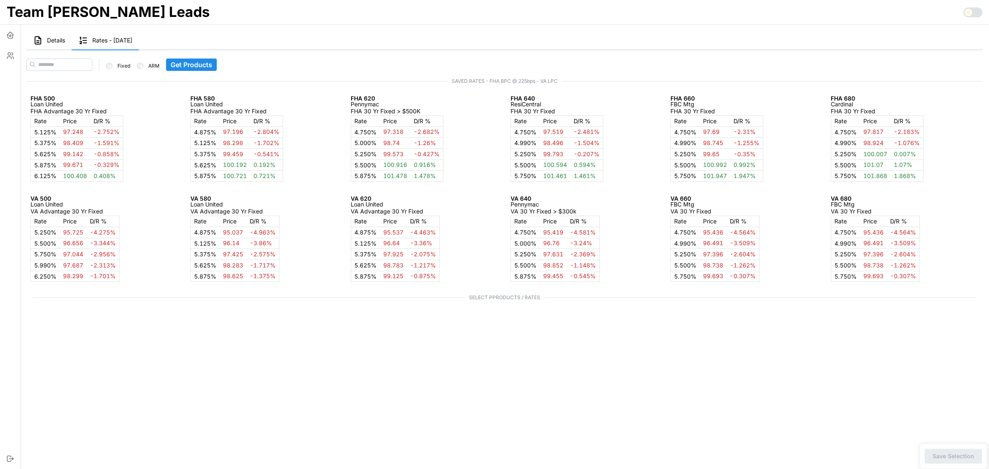
click at [40, 41] on icon "button" at bounding box center [38, 40] width 6 height 7
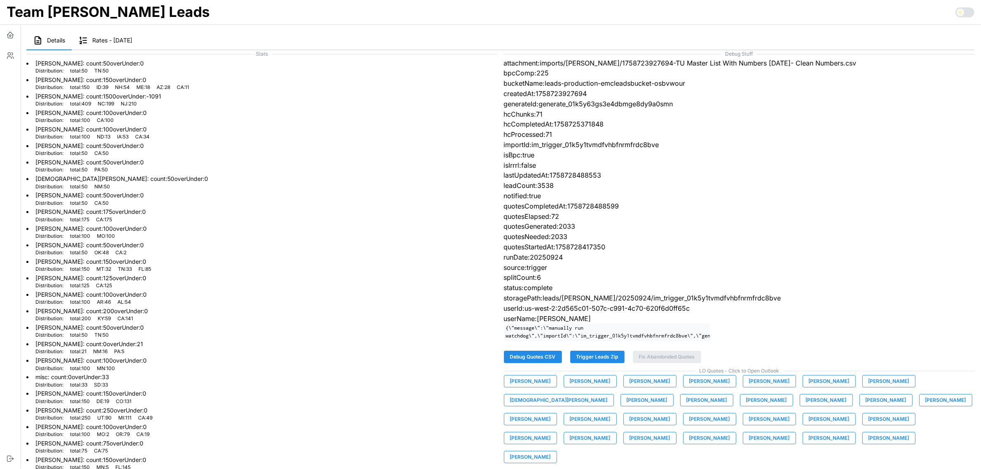
click at [529, 387] on span "[PERSON_NAME]" at bounding box center [530, 381] width 41 height 12
click at [587, 387] on span "[PERSON_NAME]" at bounding box center [590, 381] width 41 height 12
click at [645, 387] on span "[PERSON_NAME]" at bounding box center [649, 381] width 41 height 12
click at [702, 387] on span "[PERSON_NAME]" at bounding box center [709, 381] width 41 height 12
click at [758, 387] on span "[PERSON_NAME]" at bounding box center [769, 381] width 41 height 12
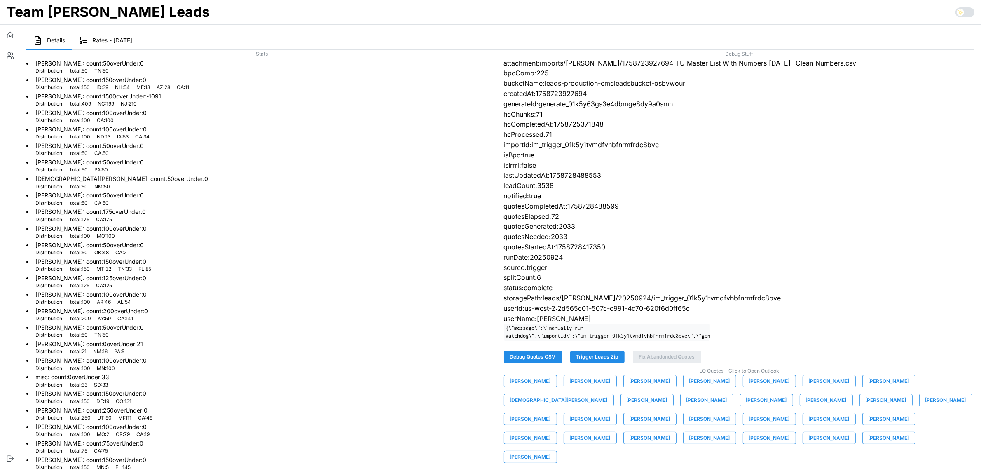
click at [809, 387] on span "[PERSON_NAME]" at bounding box center [829, 381] width 41 height 12
click at [868, 387] on span "[PERSON_NAME]" at bounding box center [888, 381] width 41 height 12
click at [608, 394] on span "[DEMOGRAPHIC_DATA][PERSON_NAME]" at bounding box center [559, 400] width 98 height 12
click at [626, 406] on span "[PERSON_NAME]" at bounding box center [646, 400] width 41 height 12
click at [686, 406] on span "[PERSON_NAME]" at bounding box center [706, 400] width 41 height 12
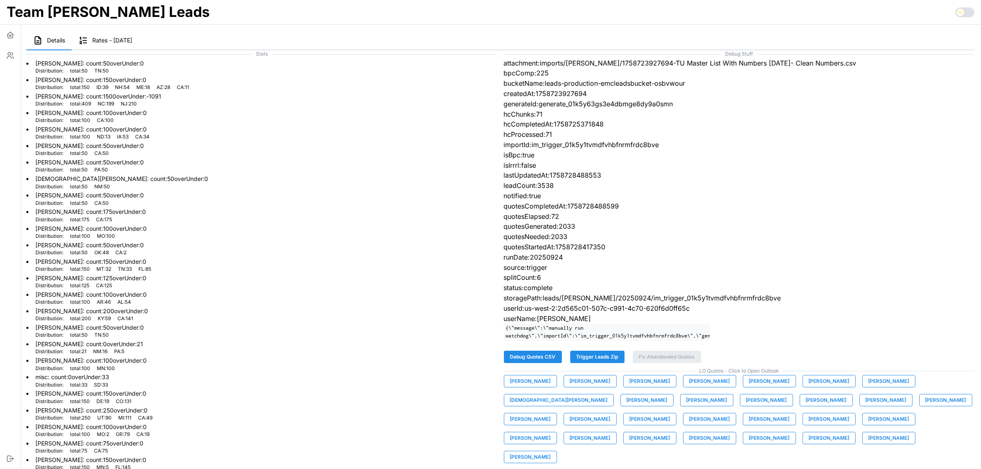
click at [746, 406] on span "[PERSON_NAME]" at bounding box center [766, 400] width 41 height 12
click at [806, 406] on span "[PERSON_NAME]" at bounding box center [826, 400] width 41 height 12
click at [865, 406] on span "[PERSON_NAME]" at bounding box center [885, 400] width 41 height 12
click at [925, 406] on span "[PERSON_NAME]" at bounding box center [945, 400] width 41 height 12
click at [551, 413] on span "[PERSON_NAME]" at bounding box center [530, 419] width 41 height 12
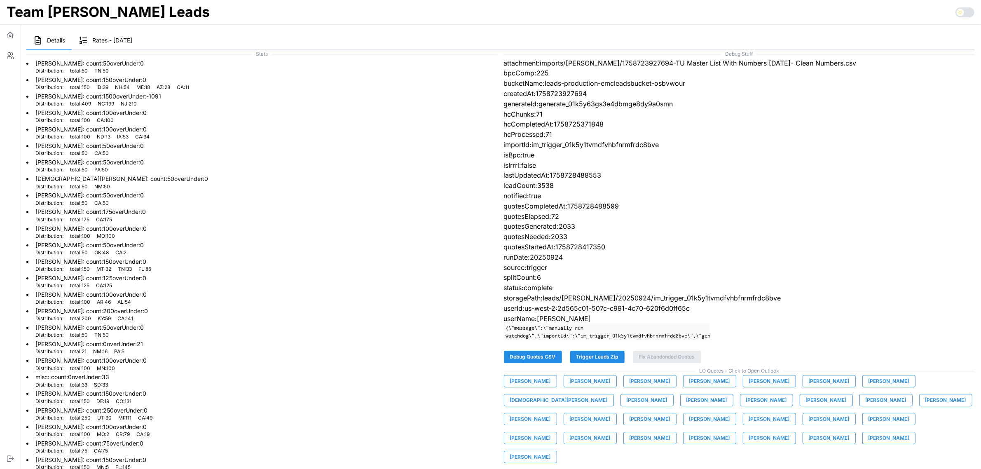
click at [610, 413] on span "[PERSON_NAME]" at bounding box center [590, 419] width 41 height 12
click at [670, 413] on span "[PERSON_NAME]" at bounding box center [649, 419] width 41 height 12
click at [749, 425] on span "[PERSON_NAME]" at bounding box center [769, 419] width 41 height 12
click at [809, 425] on span "[PERSON_NAME]" at bounding box center [829, 419] width 41 height 12
click at [868, 423] on span "[PERSON_NAME]" at bounding box center [888, 419] width 41 height 12
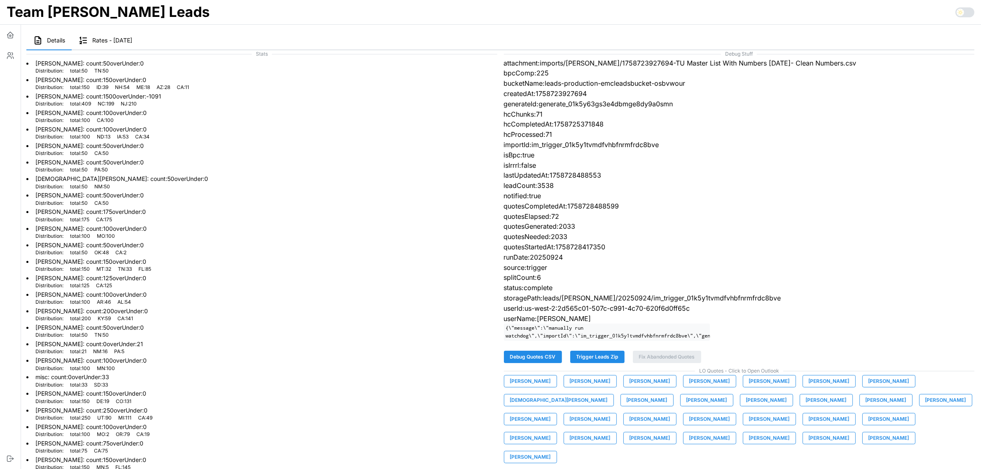
click at [551, 432] on span "[PERSON_NAME]" at bounding box center [530, 438] width 41 height 12
click at [610, 432] on span "[PERSON_NAME]" at bounding box center [590, 438] width 41 height 12
click at [670, 432] on span "[PERSON_NAME]" at bounding box center [649, 438] width 41 height 12
click at [676, 432] on button "[PERSON_NAME]" at bounding box center [649, 438] width 53 height 12
click at [730, 432] on span "[PERSON_NAME]" at bounding box center [709, 438] width 41 height 12
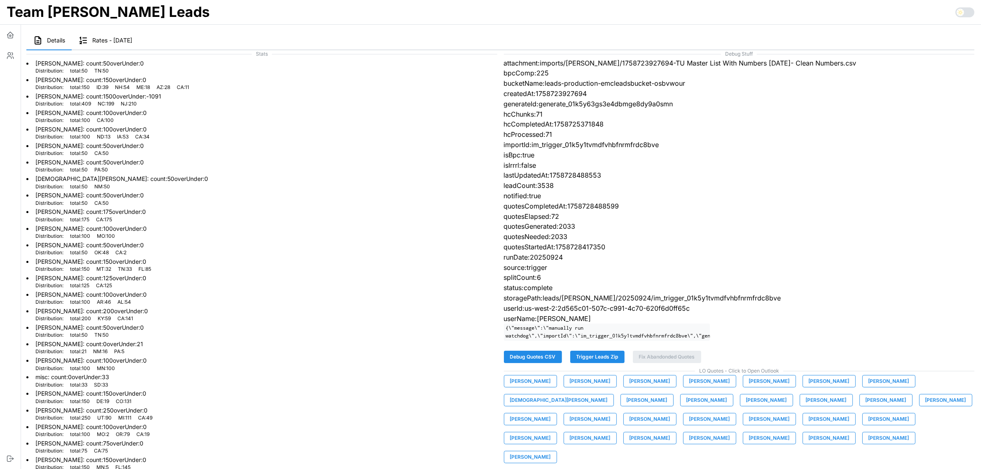
click at [790, 432] on span "[PERSON_NAME]" at bounding box center [769, 438] width 41 height 12
click at [809, 442] on span "[PERSON_NAME]" at bounding box center [829, 438] width 41 height 12
click at [868, 443] on span "[PERSON_NAME]" at bounding box center [888, 438] width 41 height 12
click at [551, 451] on span "[PERSON_NAME]" at bounding box center [530, 457] width 41 height 12
click at [10, 35] on icon "button" at bounding box center [10, 35] width 8 height 8
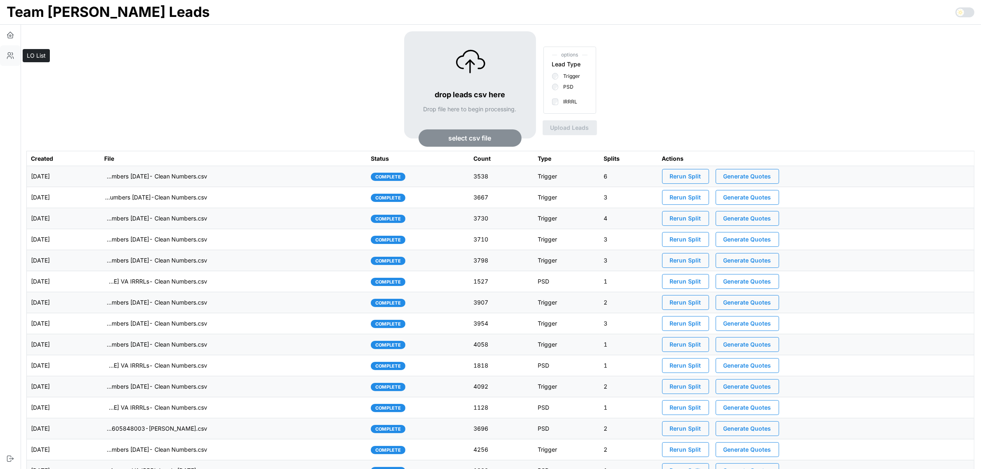
click at [9, 55] on icon "button" at bounding box center [9, 54] width 3 height 3
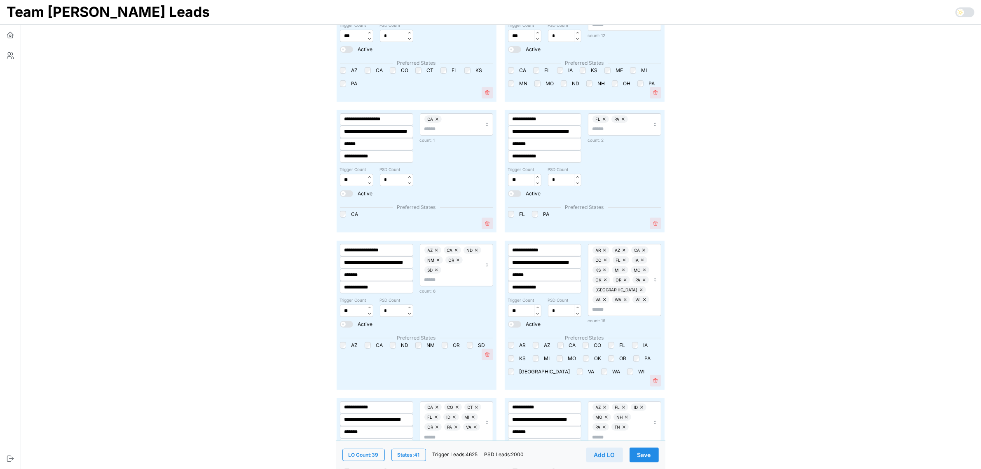
scroll to position [206, 0]
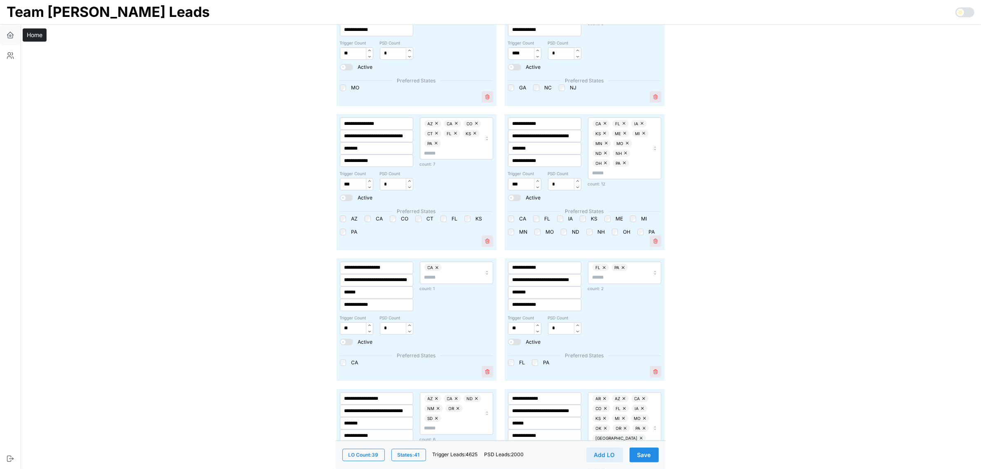
click at [14, 28] on button "button" at bounding box center [10, 35] width 21 height 21
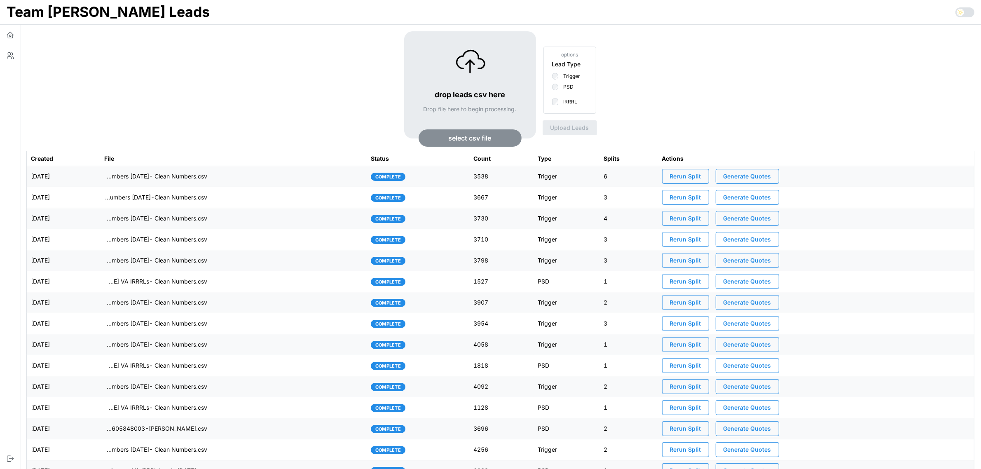
click at [487, 139] on span "select csv file" at bounding box center [470, 138] width 43 height 16
click at [9, 58] on icon "button" at bounding box center [10, 55] width 8 height 8
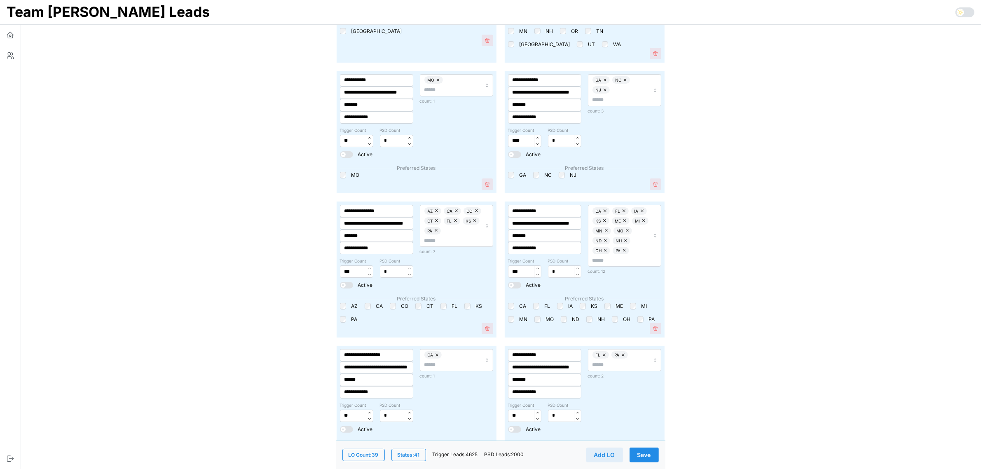
scroll to position [103, 0]
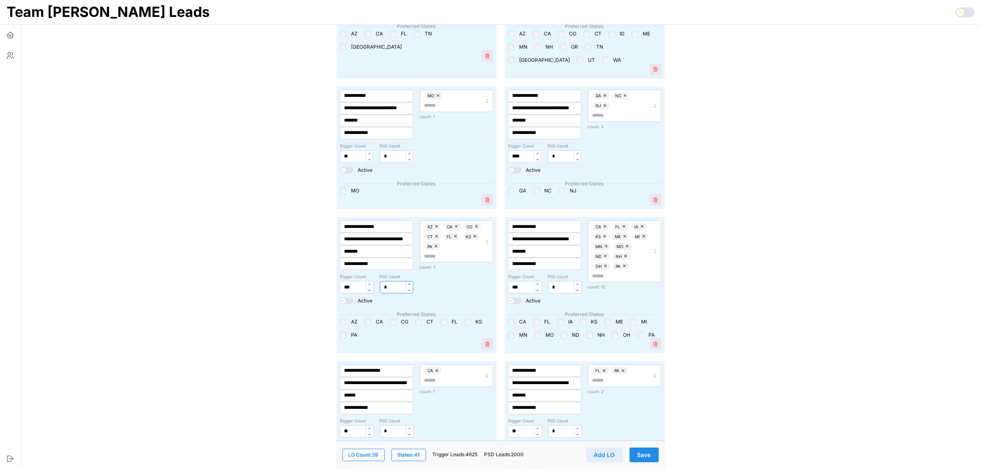
click at [383, 286] on input "*" at bounding box center [396, 287] width 33 height 12
type input "****"
click at [482, 289] on div "AZ CA CO CT FL KS PA count: 7" at bounding box center [456, 262] width 80 height 90
click at [643, 453] on span "Save" at bounding box center [644, 455] width 14 height 14
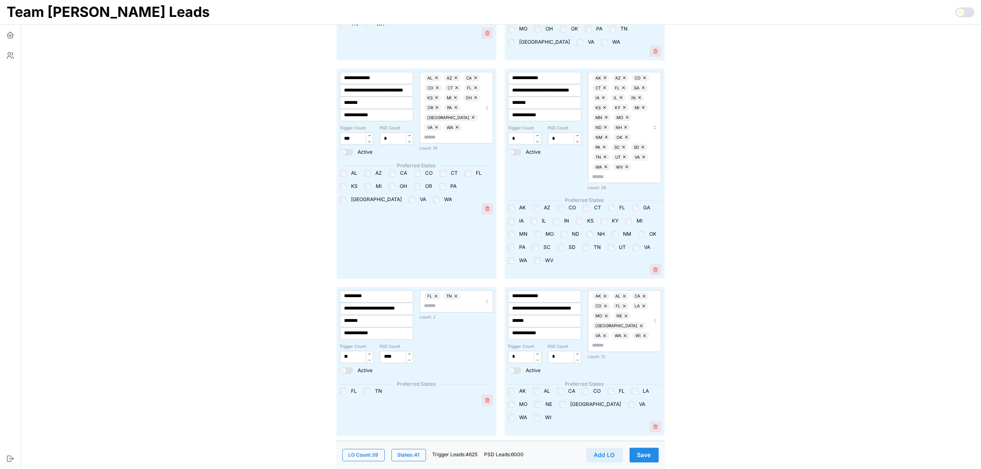
scroll to position [2420, 0]
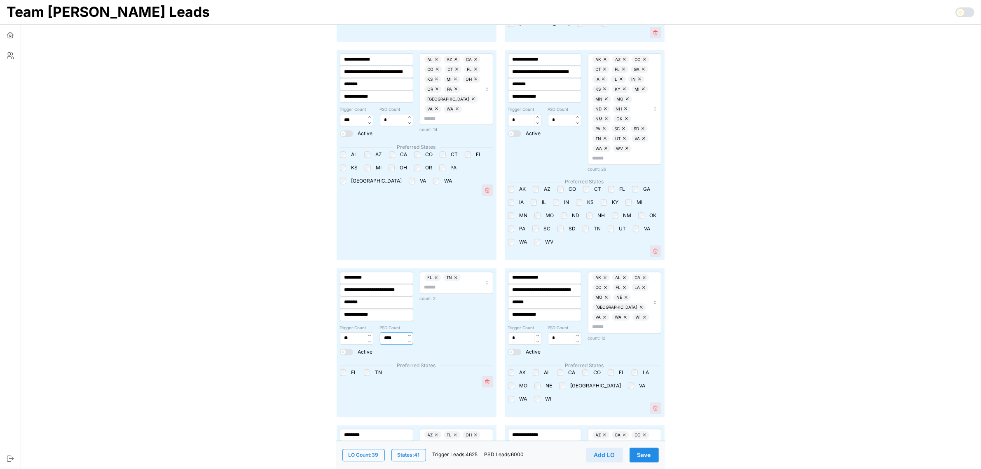
click at [386, 332] on input "****" at bounding box center [396, 338] width 33 height 12
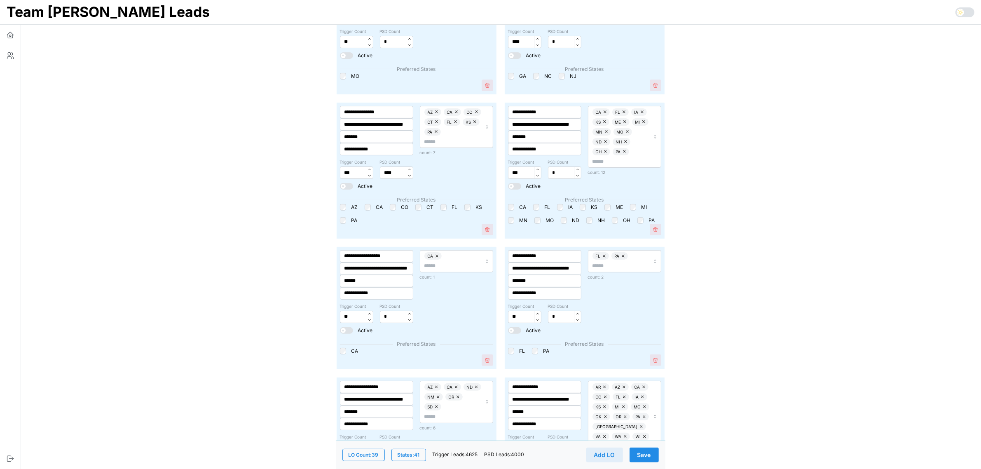
scroll to position [217, 0]
type input "*"
click at [647, 457] on span "Save" at bounding box center [644, 455] width 14 height 14
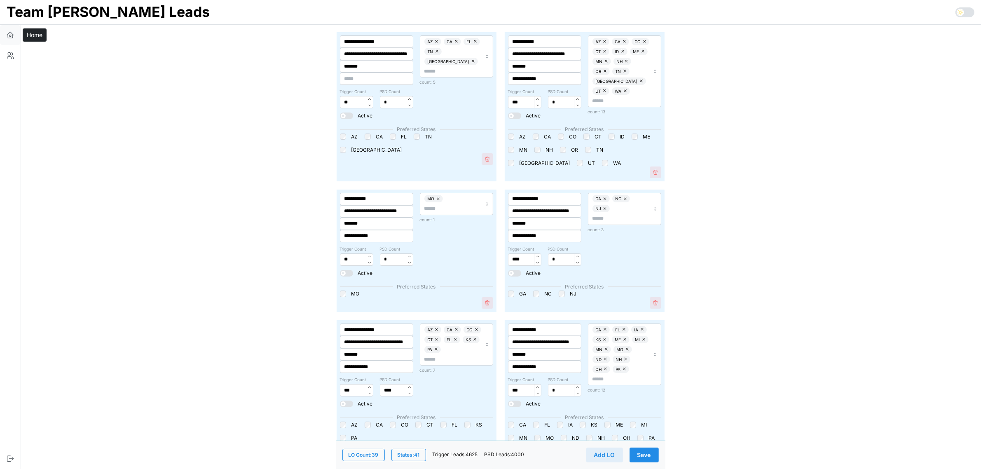
click at [11, 35] on icon "button" at bounding box center [9, 35] width 1 height 1
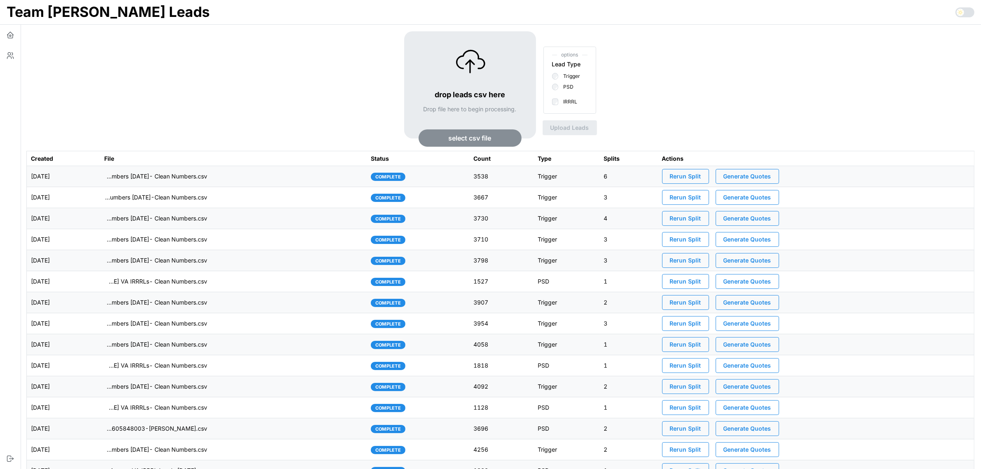
click at [491, 141] on span "select csv file" at bounding box center [470, 138] width 43 height 16
click at [575, 129] on span "Upload Leads" at bounding box center [575, 128] width 39 height 14
click at [354, 174] on td "imports/[PERSON_NAME]/1758731293801-[PERSON_NAME] VA IRRRLs- Clean Numbers.csv" at bounding box center [233, 176] width 266 height 21
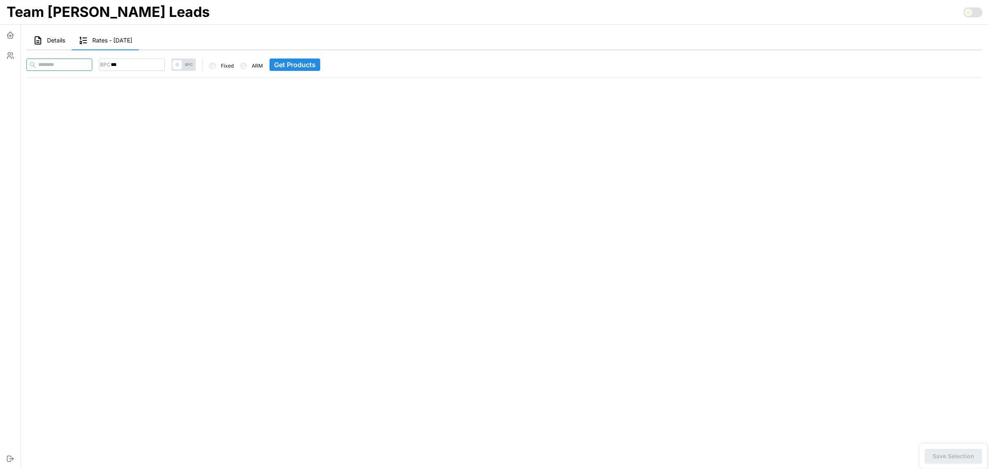
click at [92, 64] on input at bounding box center [59, 64] width 66 height 12
paste input "**********"
type input "**********"
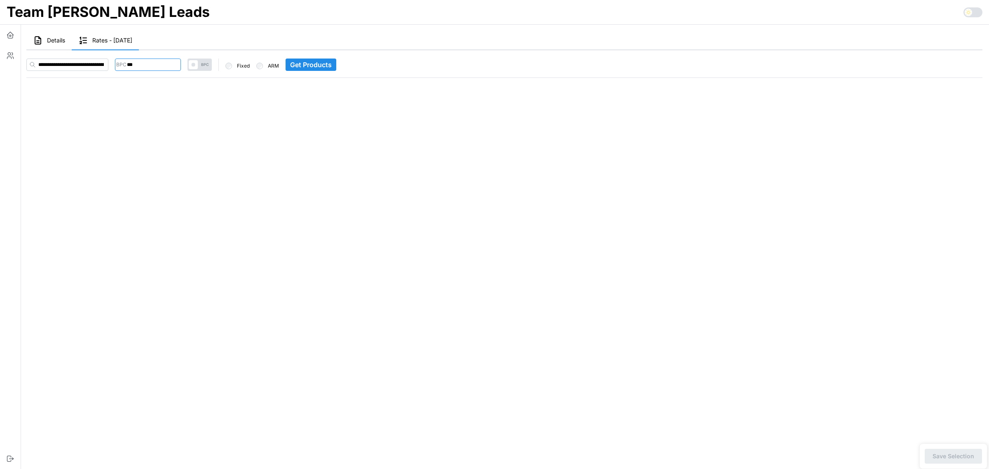
click at [136, 67] on input "***" at bounding box center [148, 64] width 66 height 12
type input "***"
click at [206, 139] on main "Details Rates - [DATE] Stats [PERSON_NAME] : count: 0 overUnder: 0 Distribution…" at bounding box center [500, 234] width 975 height 469
click at [332, 63] on span "Get Products" at bounding box center [311, 65] width 42 height 12
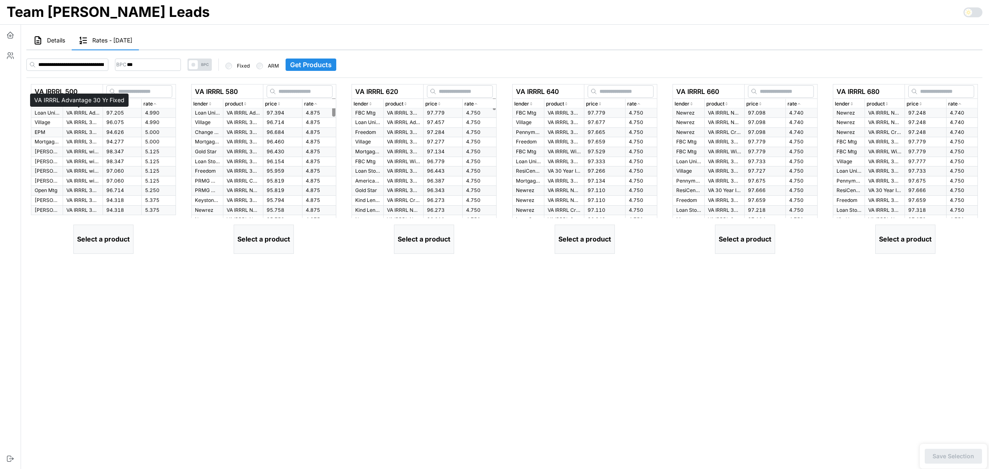
click at [91, 115] on p "VA IRRRL Advantage 30 Yr Fixed" at bounding box center [82, 113] width 33 height 7
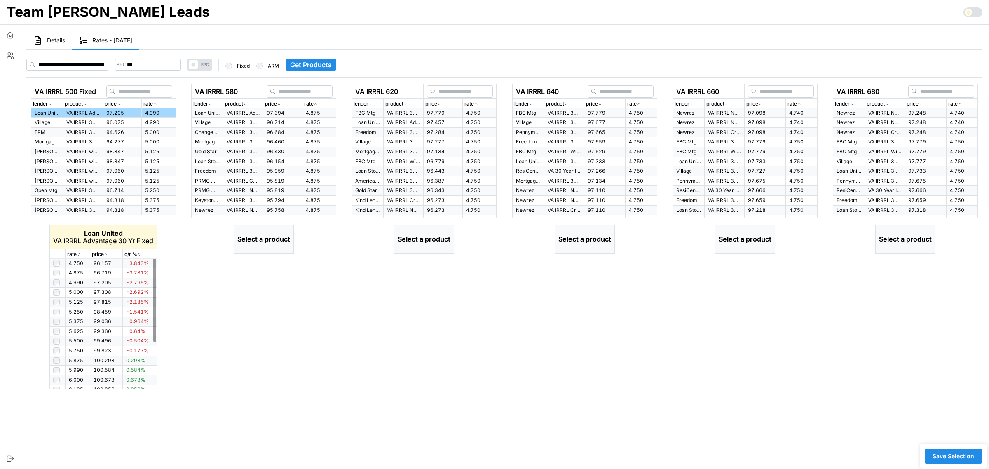
click at [78, 252] on icon "button" at bounding box center [79, 254] width 4 height 5
click at [318, 102] on div "rate" at bounding box center [319, 104] width 30 height 8
click at [268, 114] on span "97.394" at bounding box center [275, 113] width 18 height 6
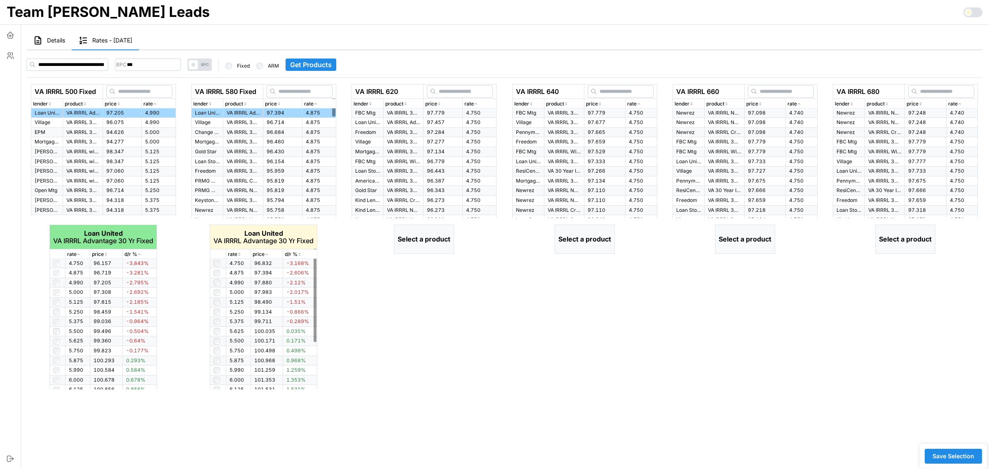
click at [237, 255] on icon "button" at bounding box center [239, 254] width 4 height 5
click at [479, 101] on div "rate" at bounding box center [479, 104] width 30 height 8
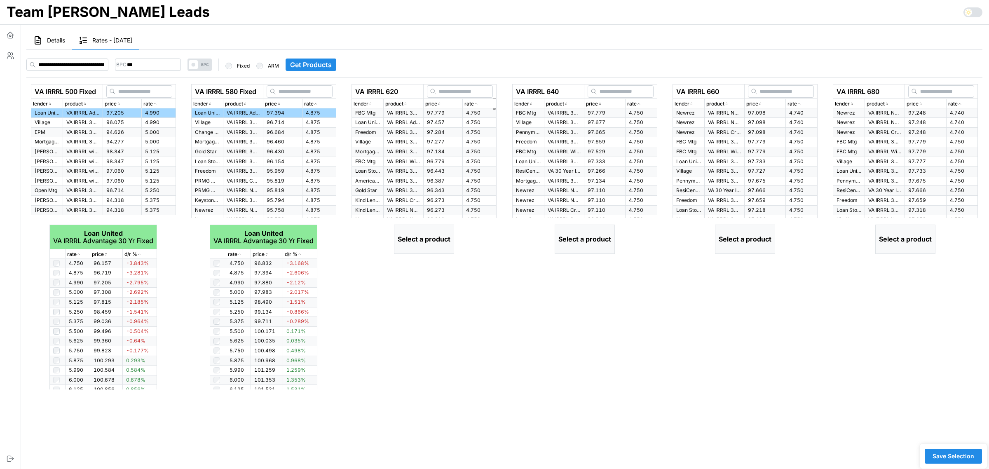
click at [427, 119] on span "97.457" at bounding box center [436, 122] width 18 height 6
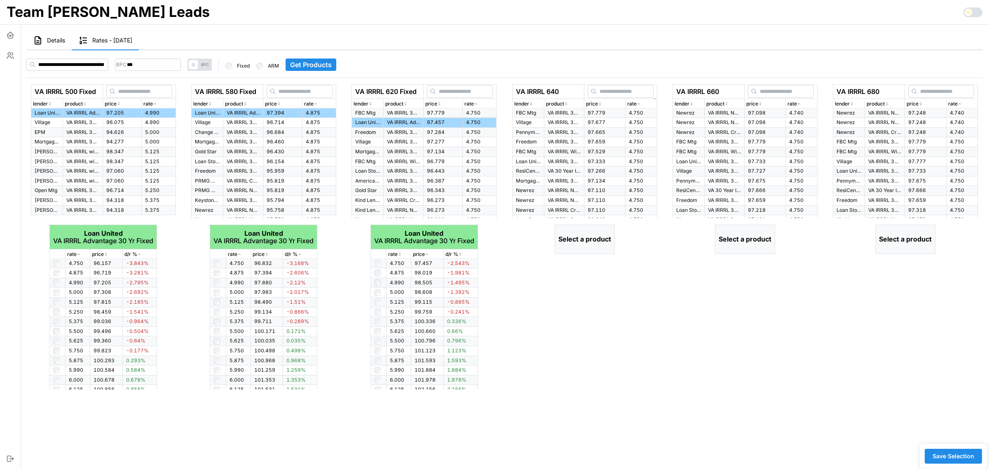
click at [641, 102] on div "rate" at bounding box center [641, 104] width 28 height 8
click at [567, 122] on p "VA IRRRL 30 Yr Fixed" at bounding box center [563, 122] width 33 height 7
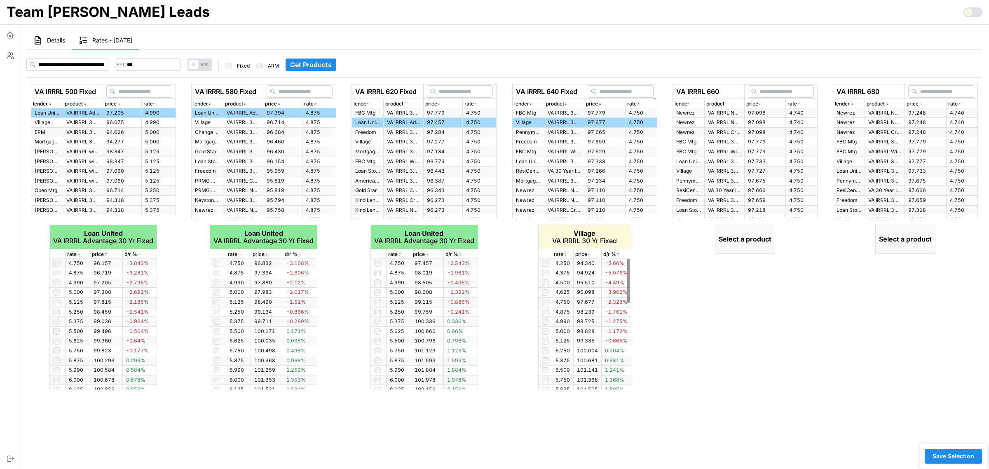
click at [567, 256] on icon "button" at bounding box center [565, 254] width 4 height 5
click at [798, 105] on icon "button" at bounding box center [799, 103] width 4 height 5
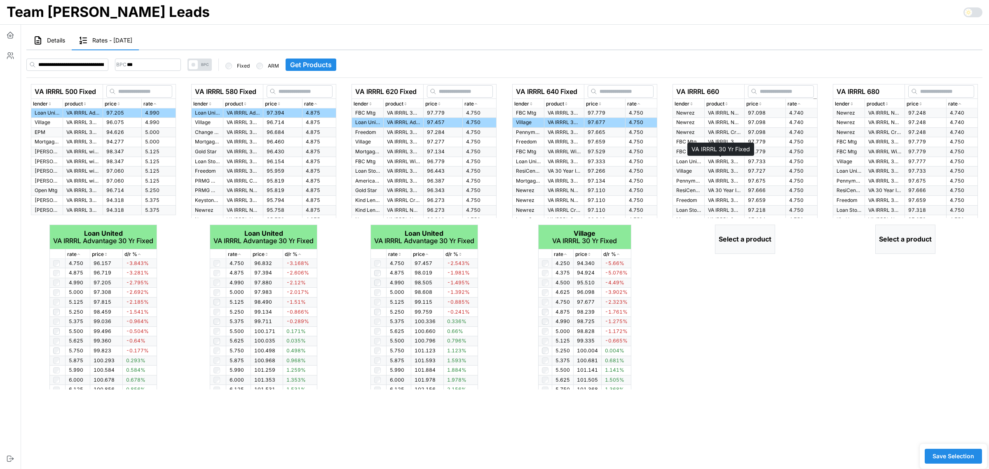
click at [712, 160] on p "VA IRRRL 30 Yr Fixed" at bounding box center [724, 161] width 33 height 7
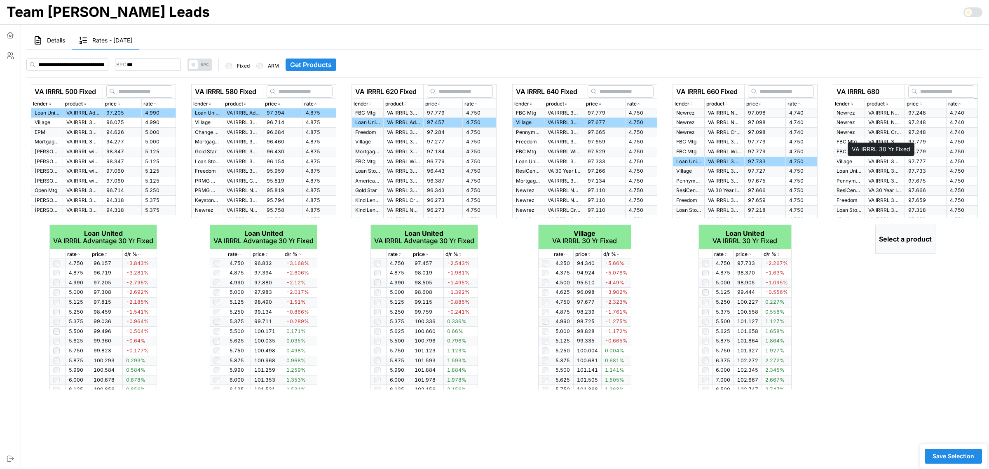
click at [876, 159] on p "VA IRRRL 30 Yr Fixed" at bounding box center [884, 161] width 33 height 7
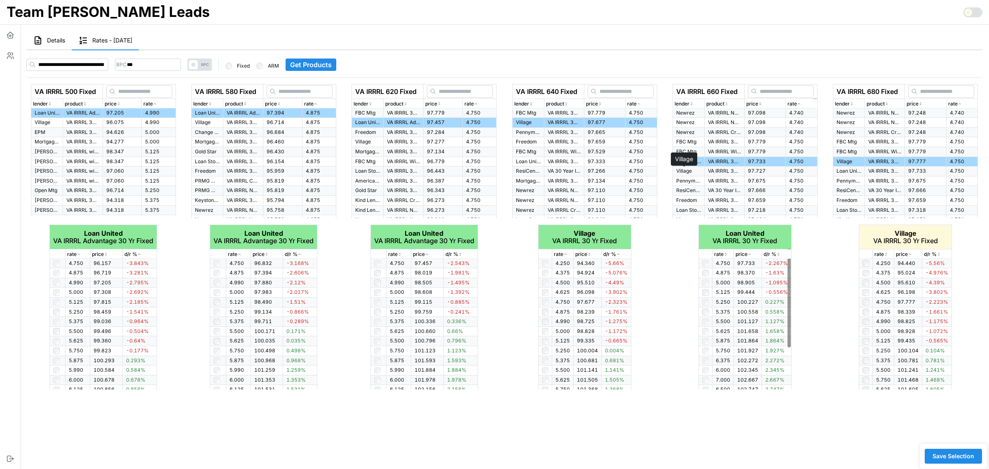
click at [676, 172] on p "Village" at bounding box center [688, 171] width 25 height 7
click at [725, 250] on div "rate" at bounding box center [723, 254] width 18 height 8
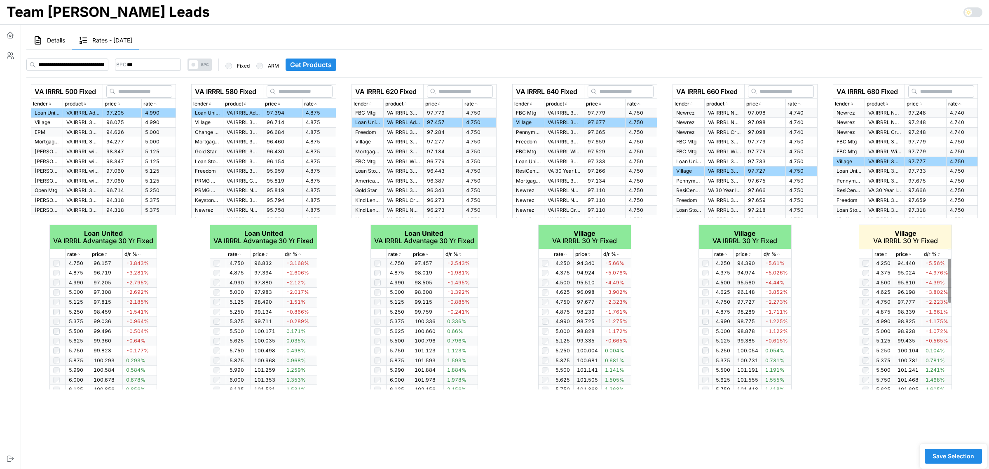
click at [887, 254] on icon "button" at bounding box center [885, 254] width 4 height 5
click at [960, 456] on span "Save Selection" at bounding box center [953, 456] width 42 height 14
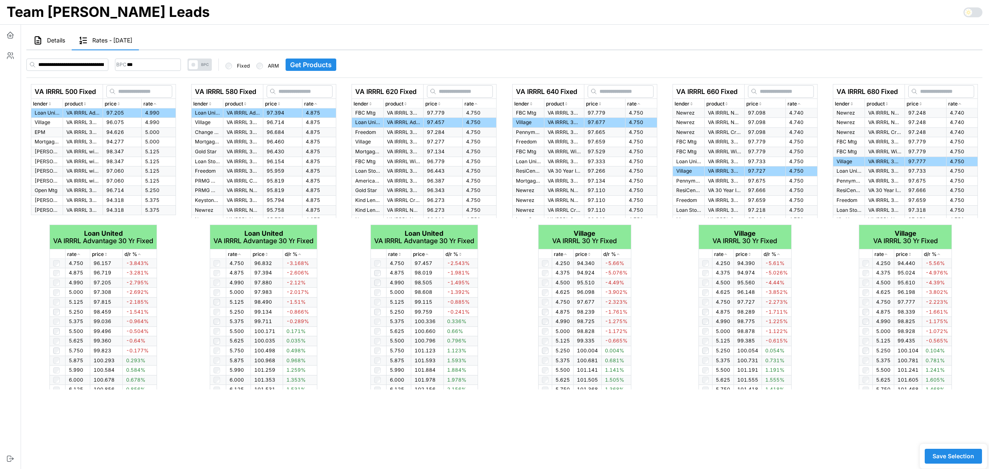
click at [960, 456] on span "Save Selection" at bounding box center [953, 456] width 42 height 14
click at [11, 35] on icon "button" at bounding box center [10, 35] width 8 height 8
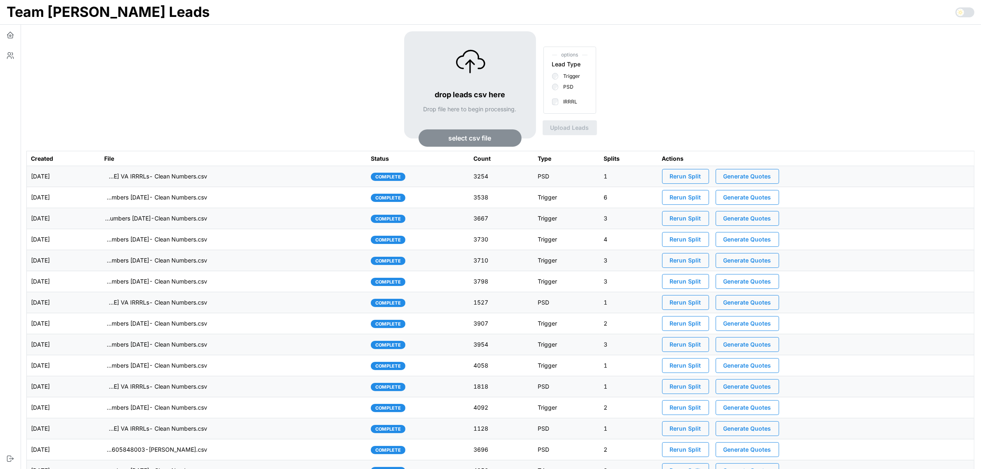
click at [752, 181] on span "Generate Quotes" at bounding box center [747, 176] width 48 height 14
click at [95, 178] on td "[DATE]" at bounding box center [63, 176] width 73 height 21
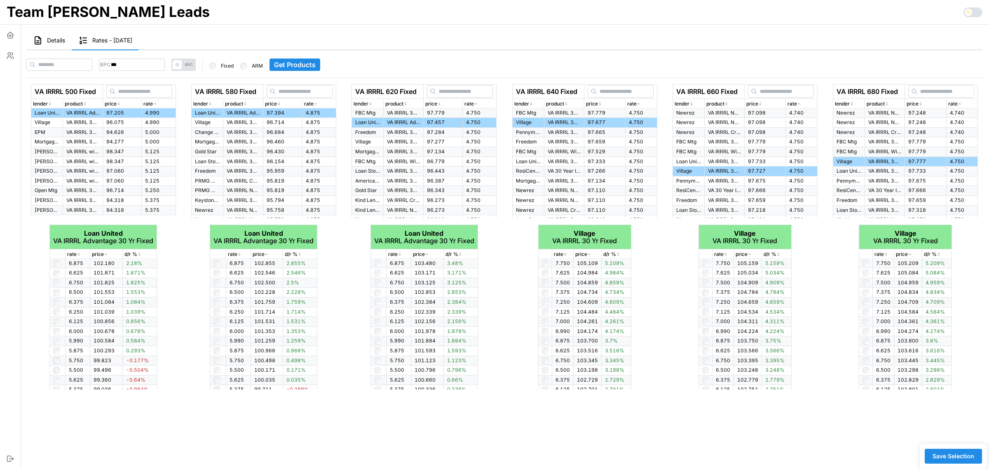
click at [45, 42] on button "Details" at bounding box center [48, 40] width 45 height 19
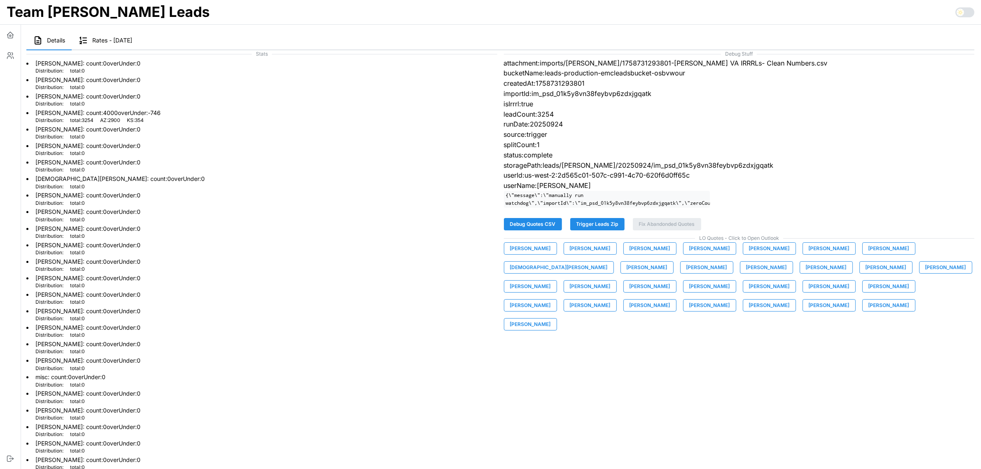
click at [713, 254] on span "[PERSON_NAME]" at bounding box center [709, 249] width 41 height 12
click at [700, 254] on span "[PERSON_NAME]" at bounding box center [709, 249] width 41 height 12
click at [110, 42] on span "Rates - 2025-09-24" at bounding box center [112, 40] width 40 height 6
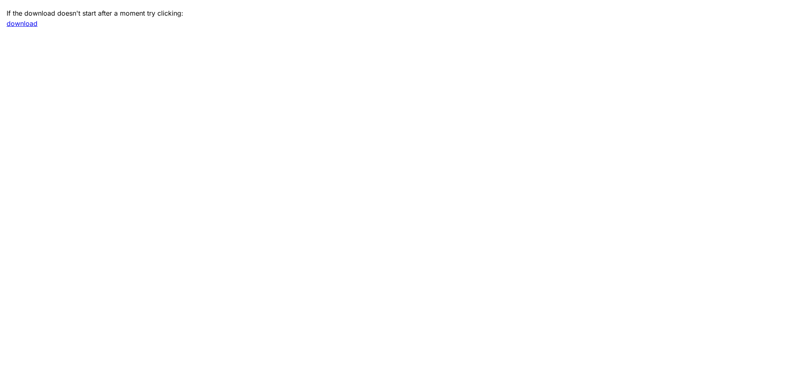
click at [28, 20] on link "download" at bounding box center [22, 23] width 31 height 8
